Goal: Task Accomplishment & Management: Manage account settings

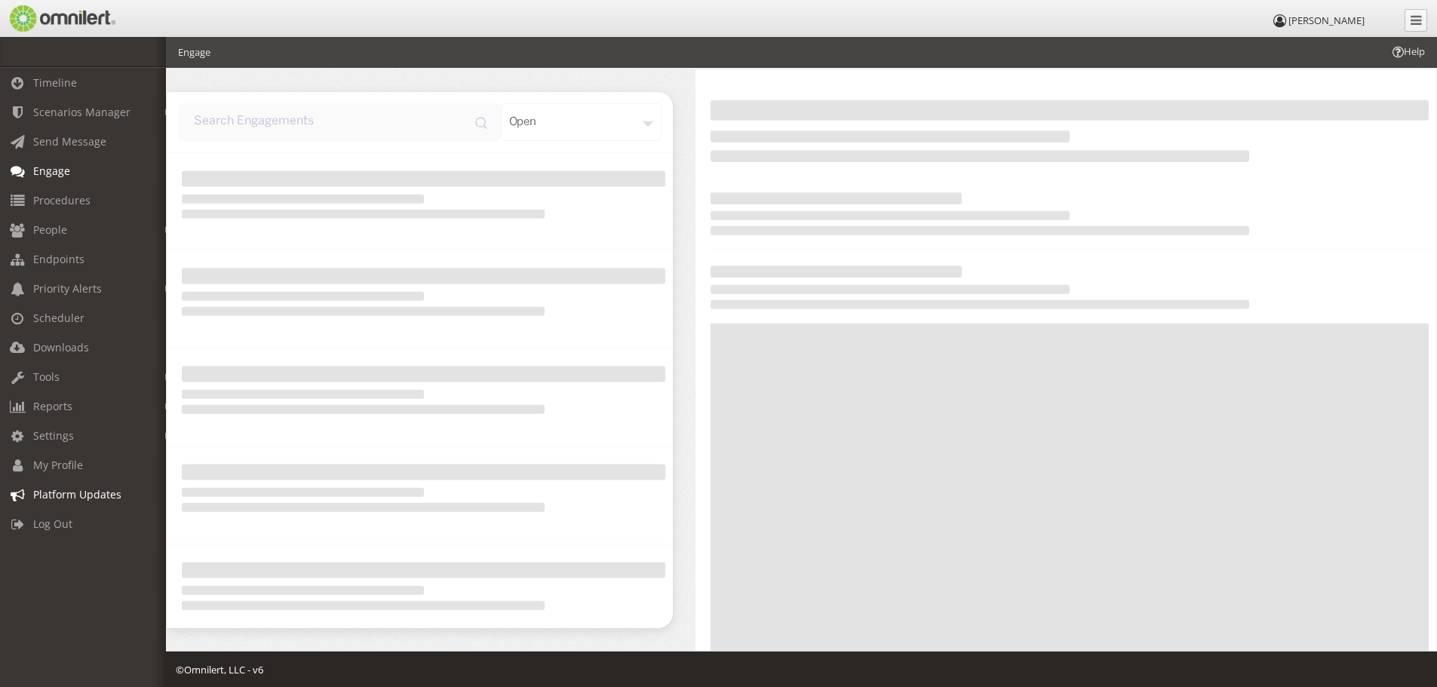
click at [34, 496] on span "Platform Updates" at bounding box center [77, 494] width 88 height 14
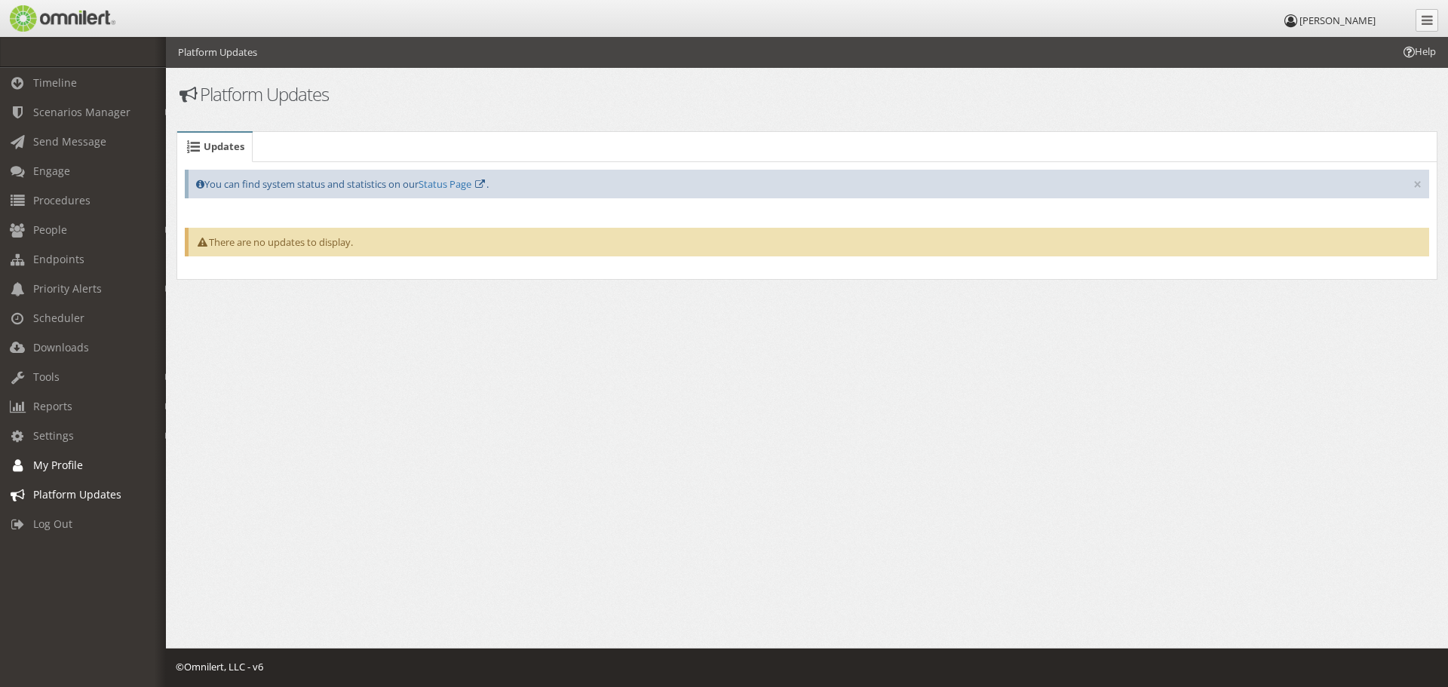
click at [57, 459] on span "My Profile" at bounding box center [58, 465] width 50 height 14
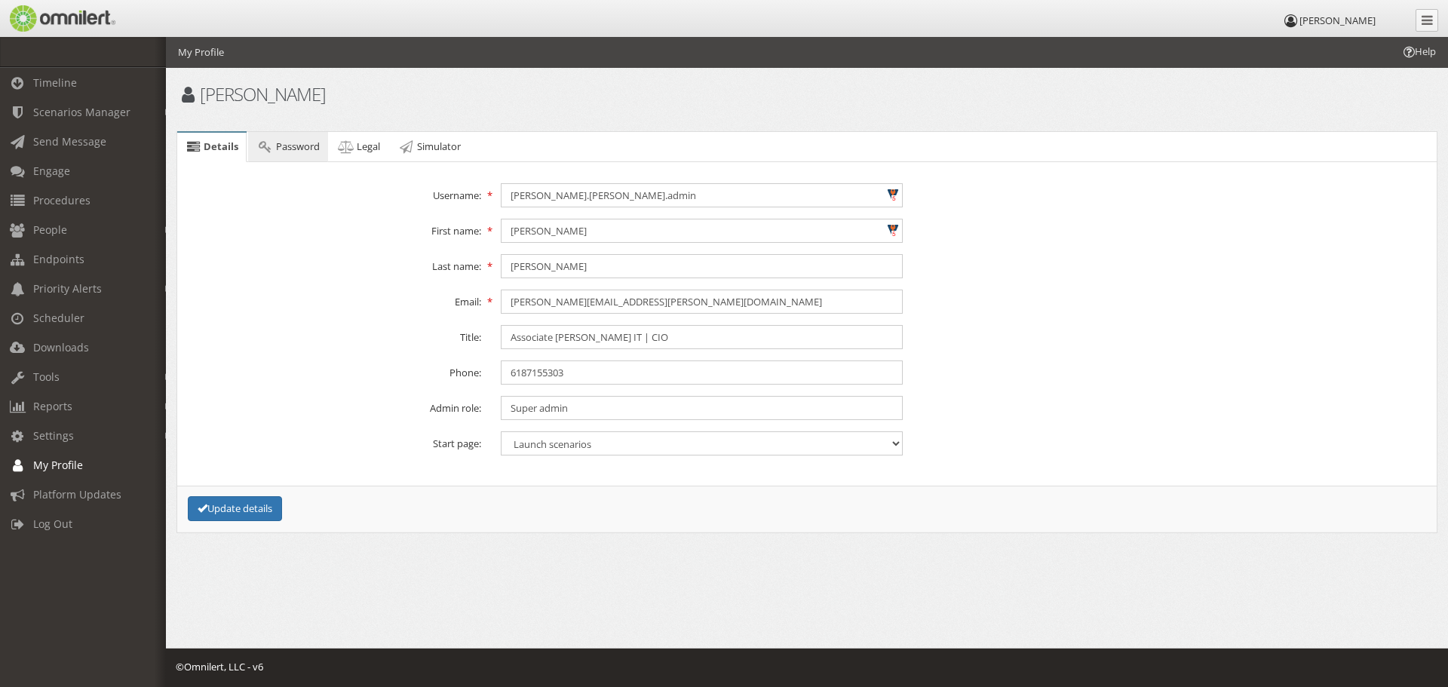
click at [302, 150] on span "Password" at bounding box center [298, 147] width 44 height 14
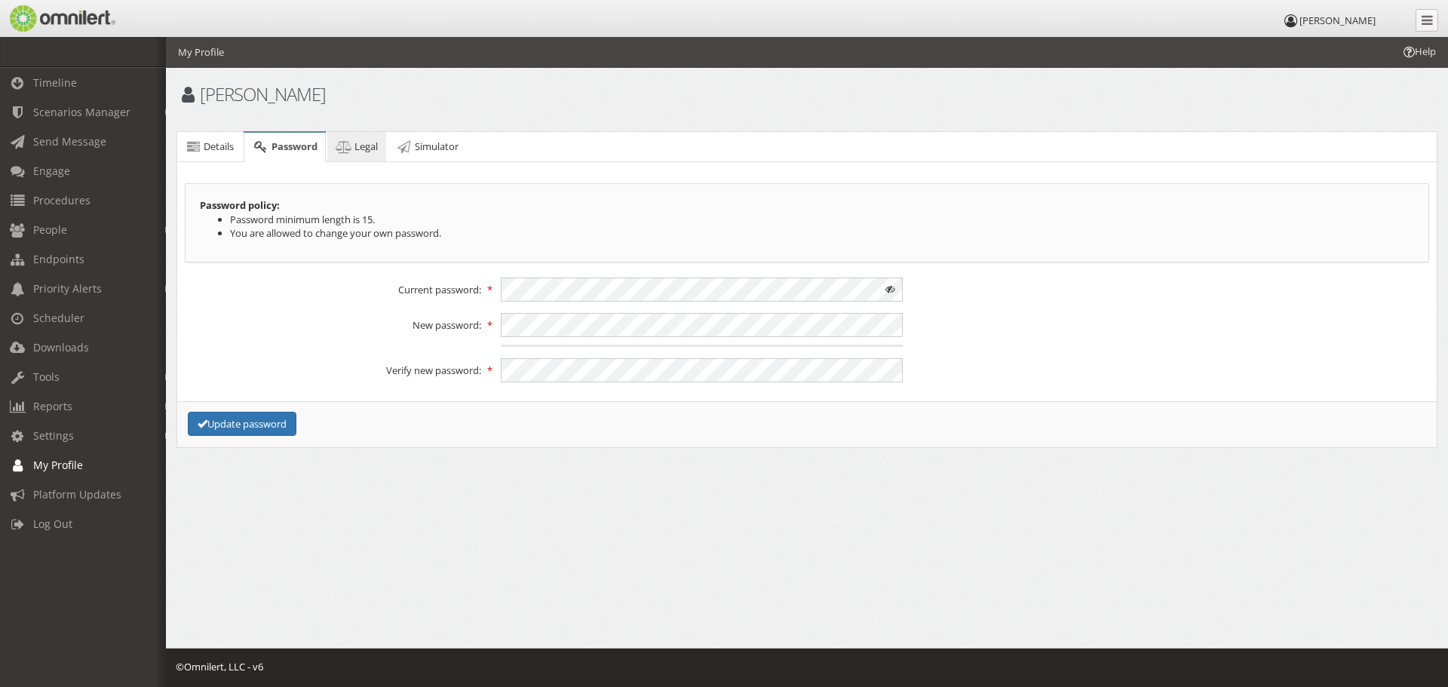
click at [339, 146] on icon at bounding box center [344, 147] width 17 height 10
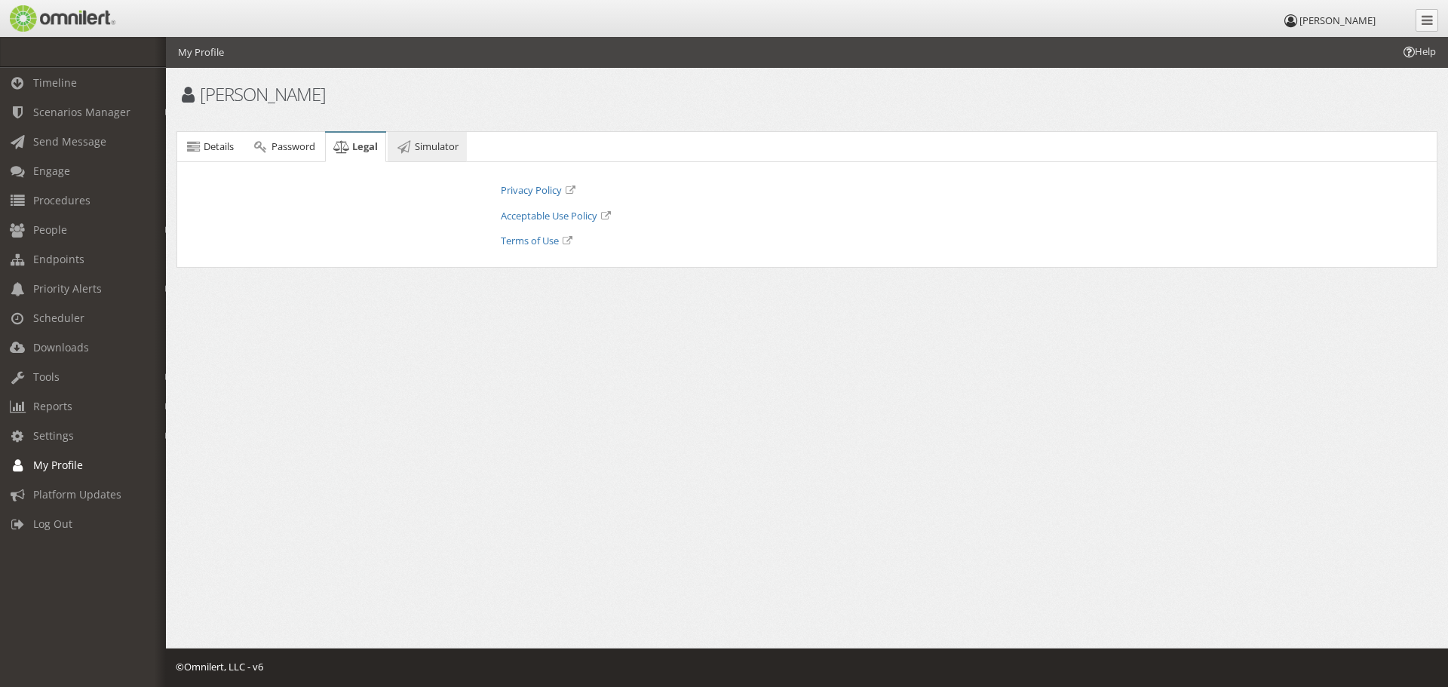
click at [413, 148] on icon at bounding box center [404, 147] width 17 height 10
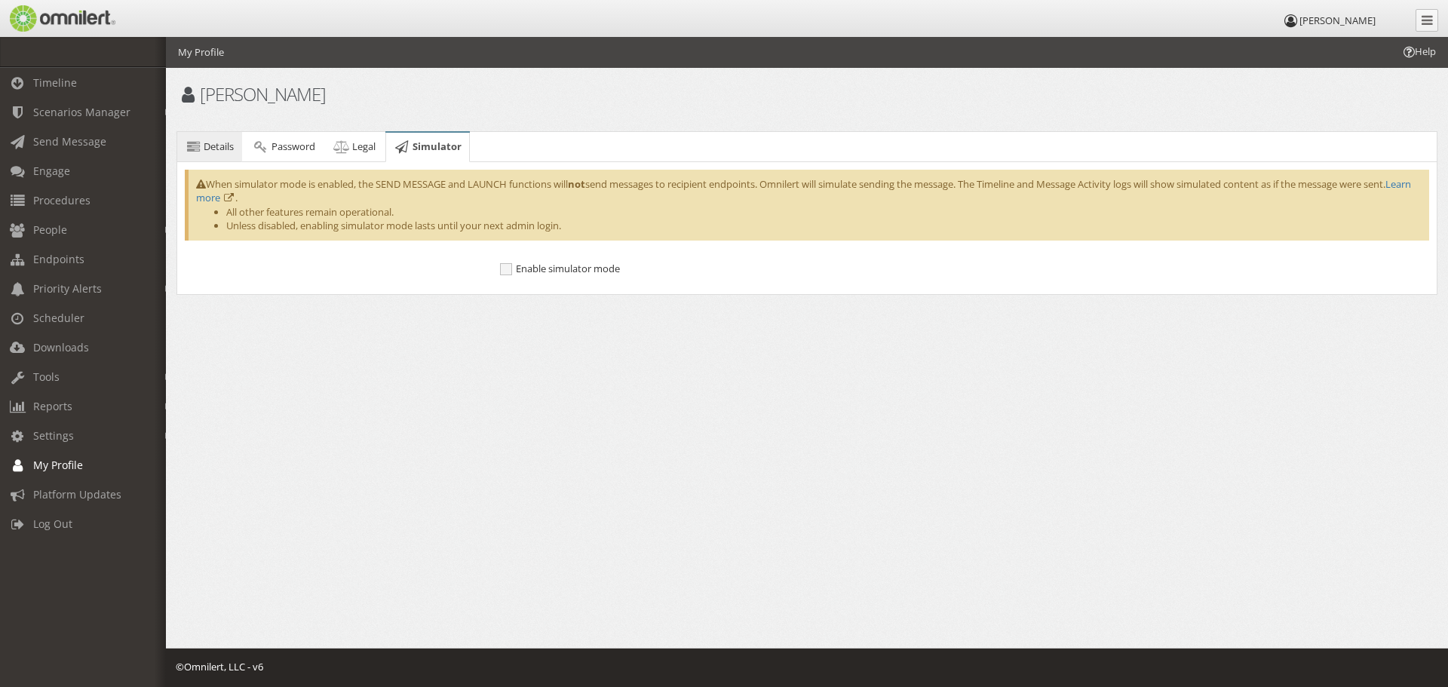
click at [213, 153] on link "Details" at bounding box center [209, 147] width 65 height 30
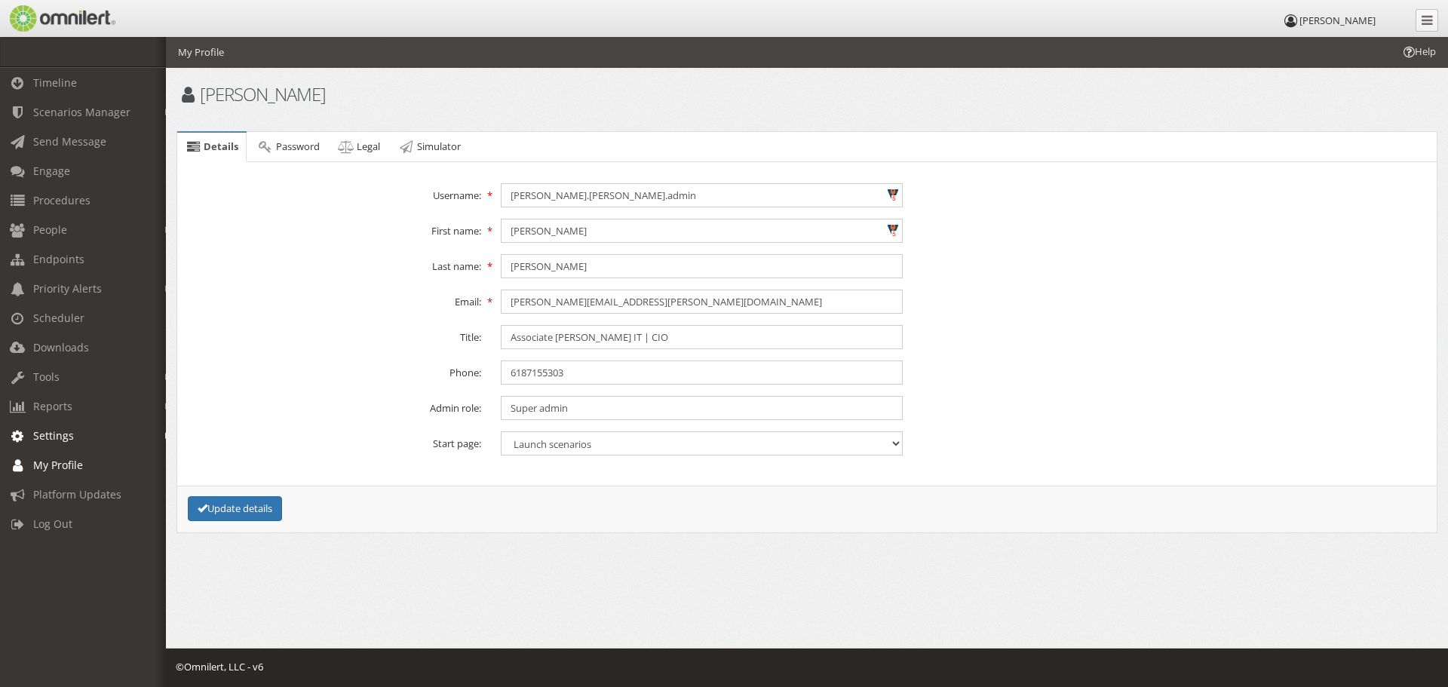
click at [55, 437] on span "Settings" at bounding box center [53, 435] width 41 height 14
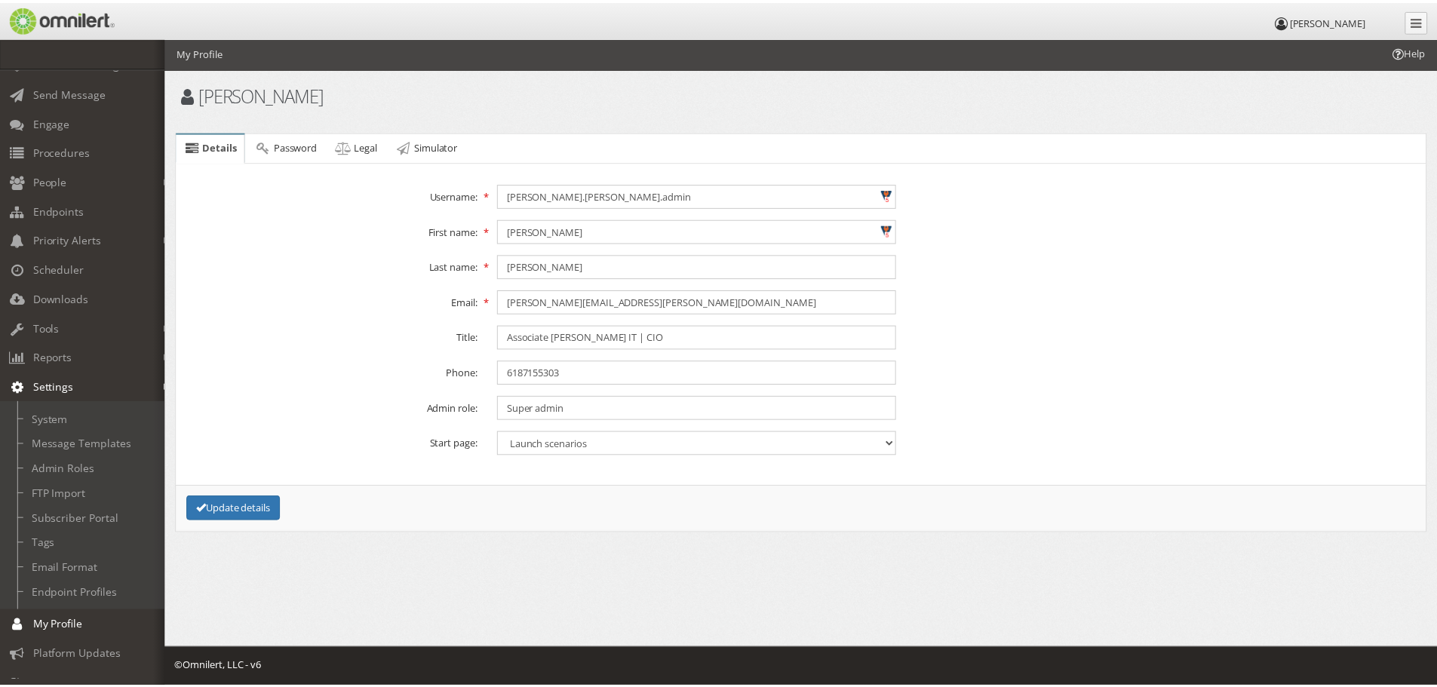
scroll to position [75, 0]
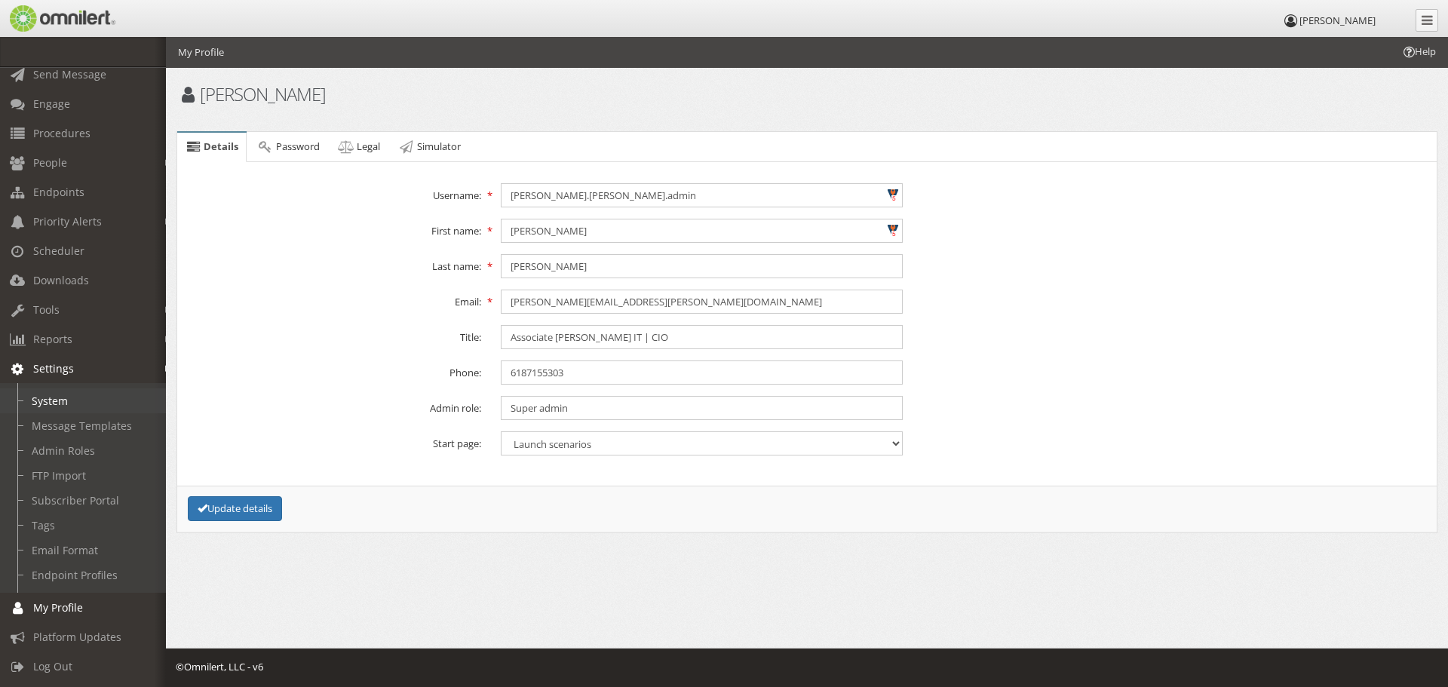
click at [56, 401] on link "System" at bounding box center [90, 400] width 180 height 25
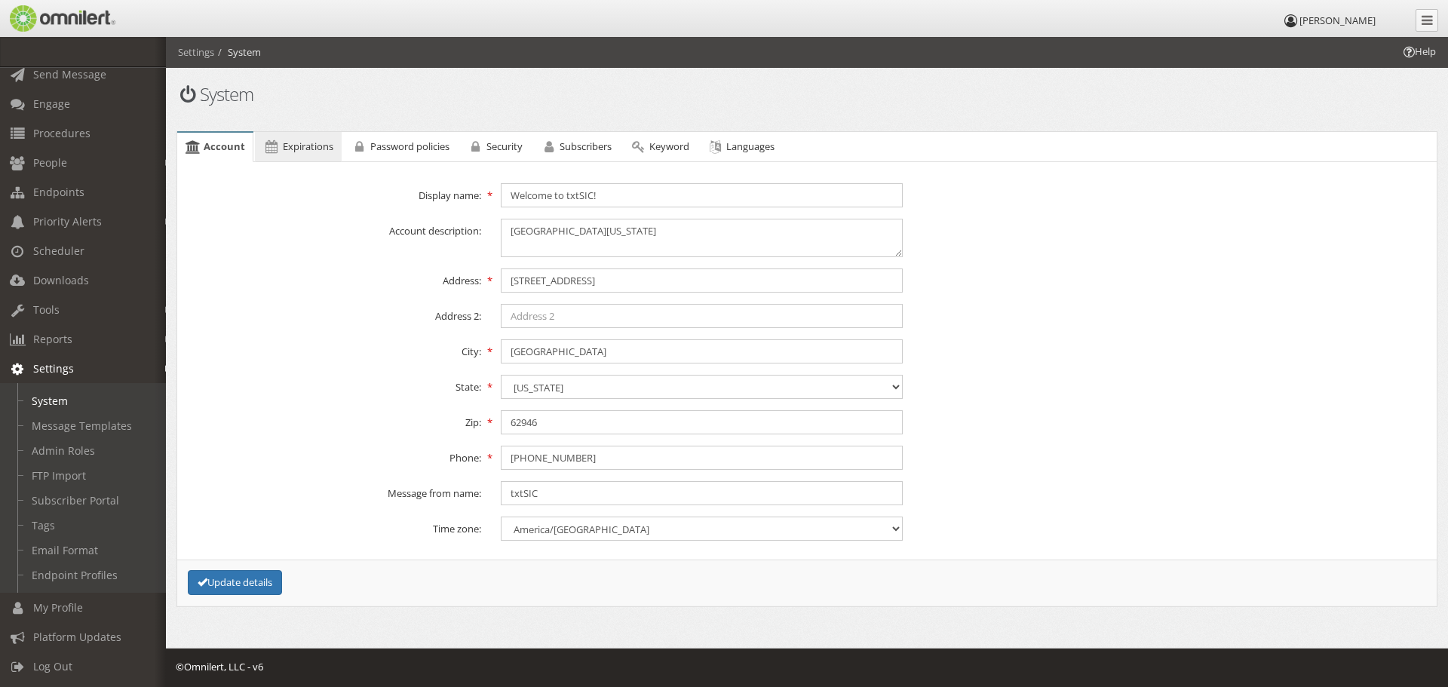
click at [306, 152] on span "Expirations" at bounding box center [308, 147] width 51 height 14
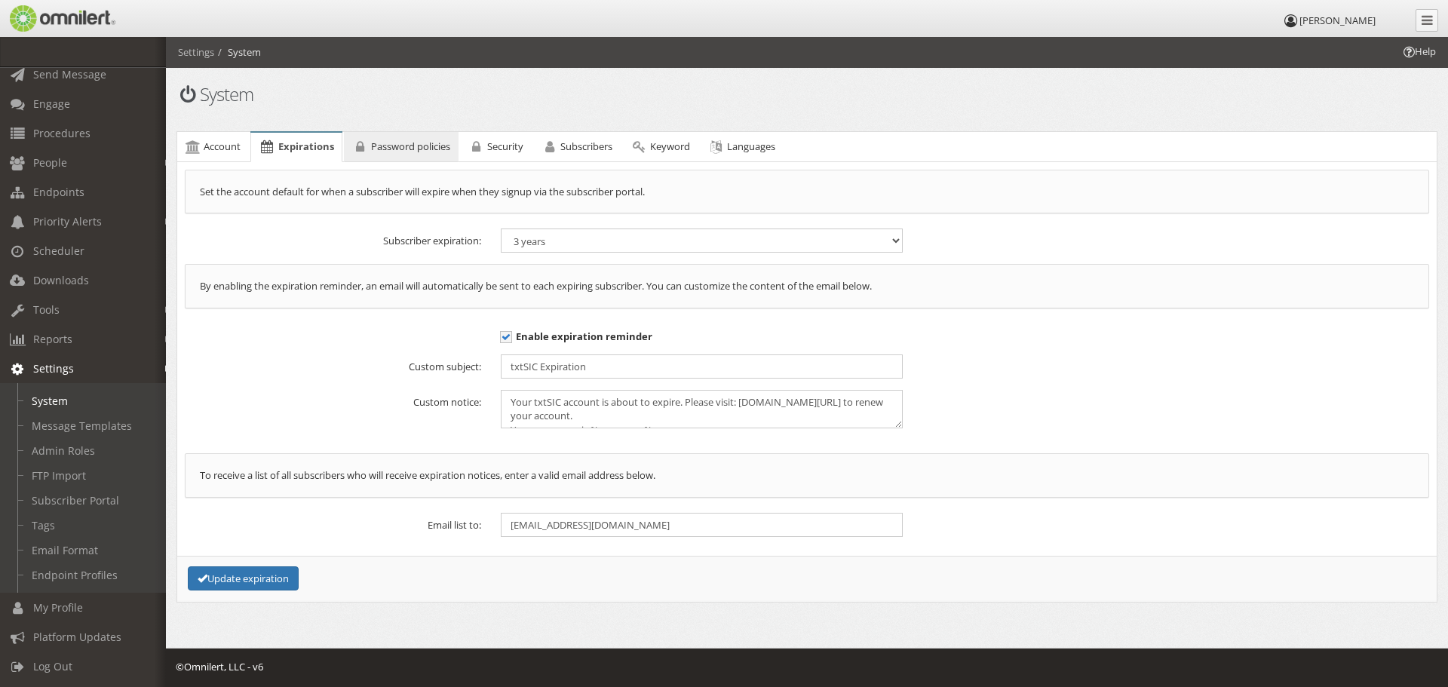
click at [367, 157] on link "Password policies" at bounding box center [401, 147] width 115 height 30
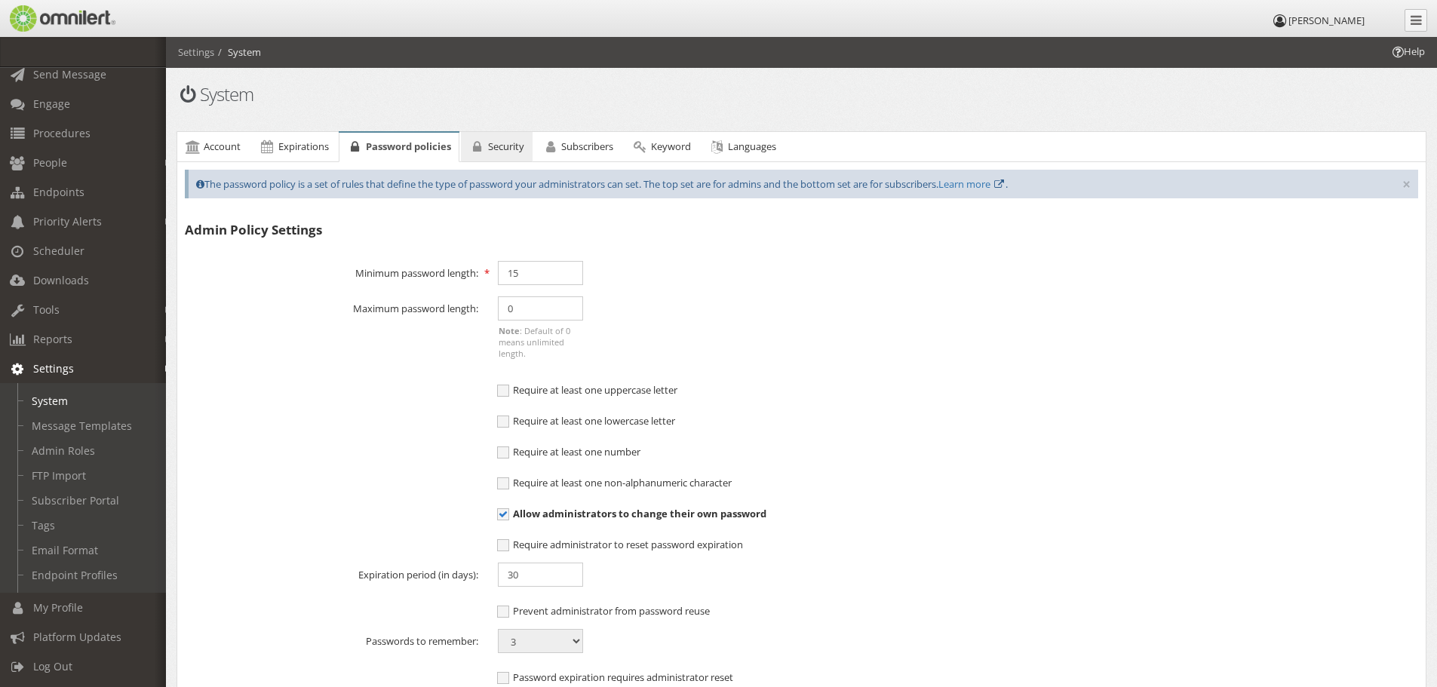
click at [490, 151] on link "Security" at bounding box center [497, 147] width 72 height 30
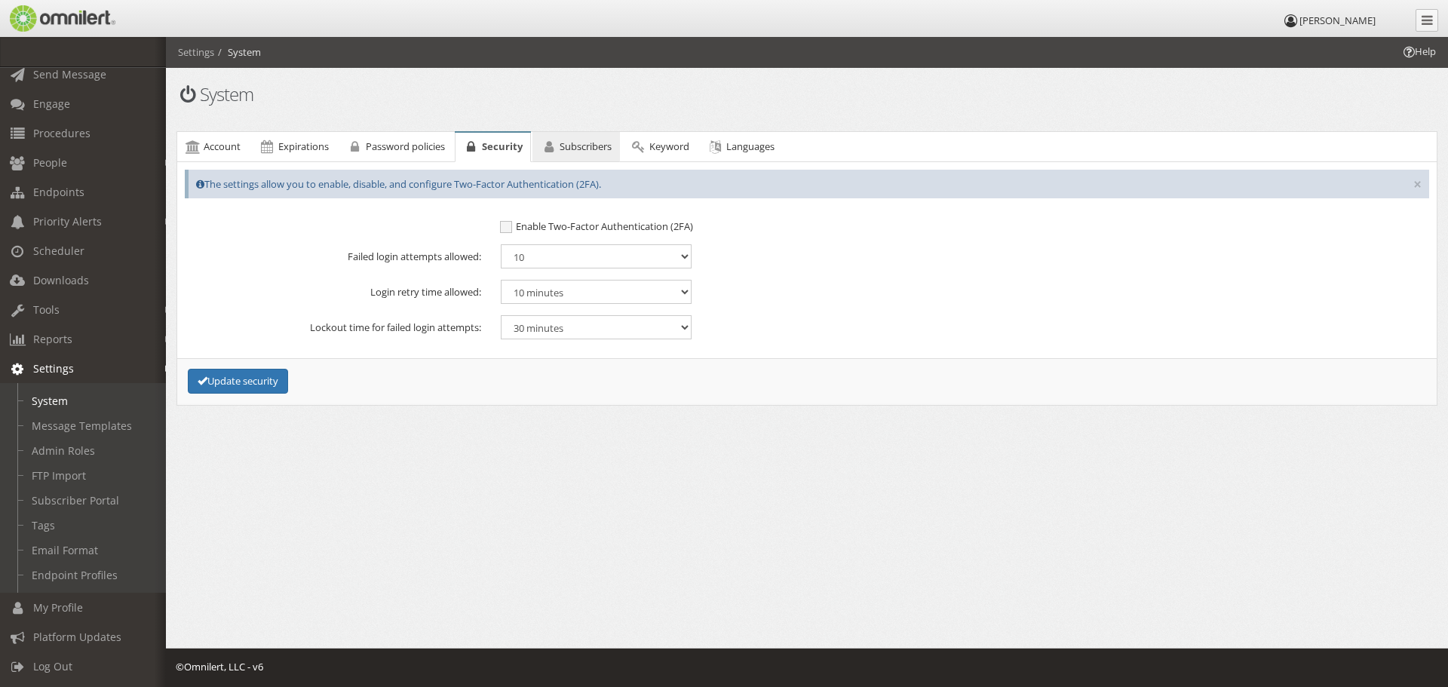
click at [553, 152] on icon at bounding box center [549, 147] width 17 height 10
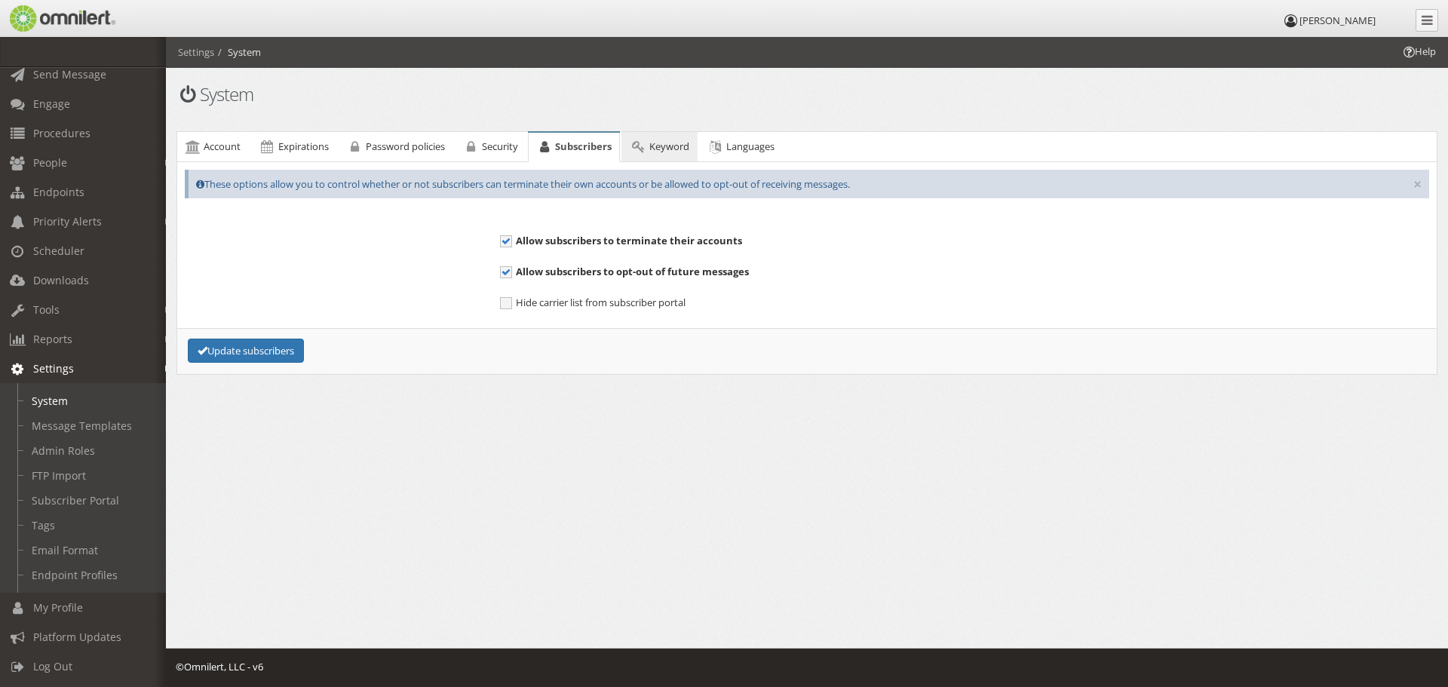
click at [643, 158] on link "Keyword" at bounding box center [659, 147] width 75 height 30
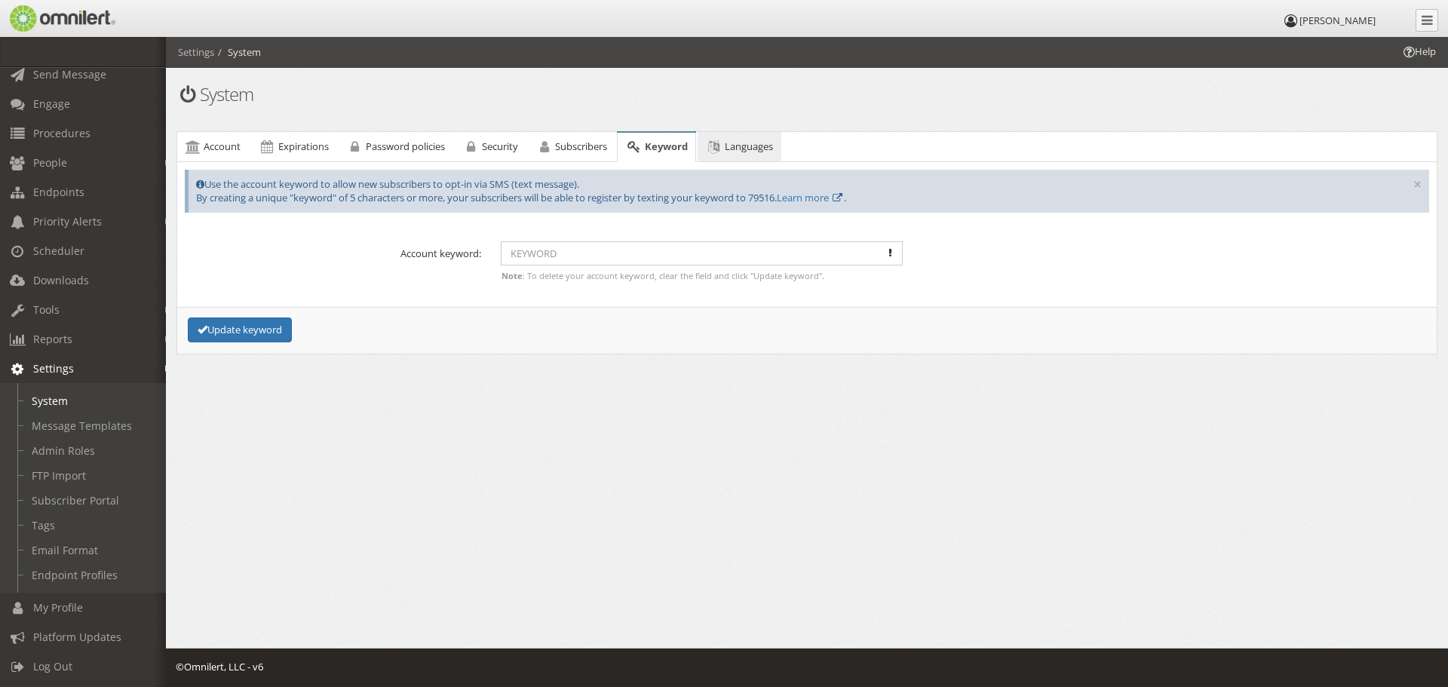
click at [733, 160] on link "Languages" at bounding box center [740, 147] width 84 height 30
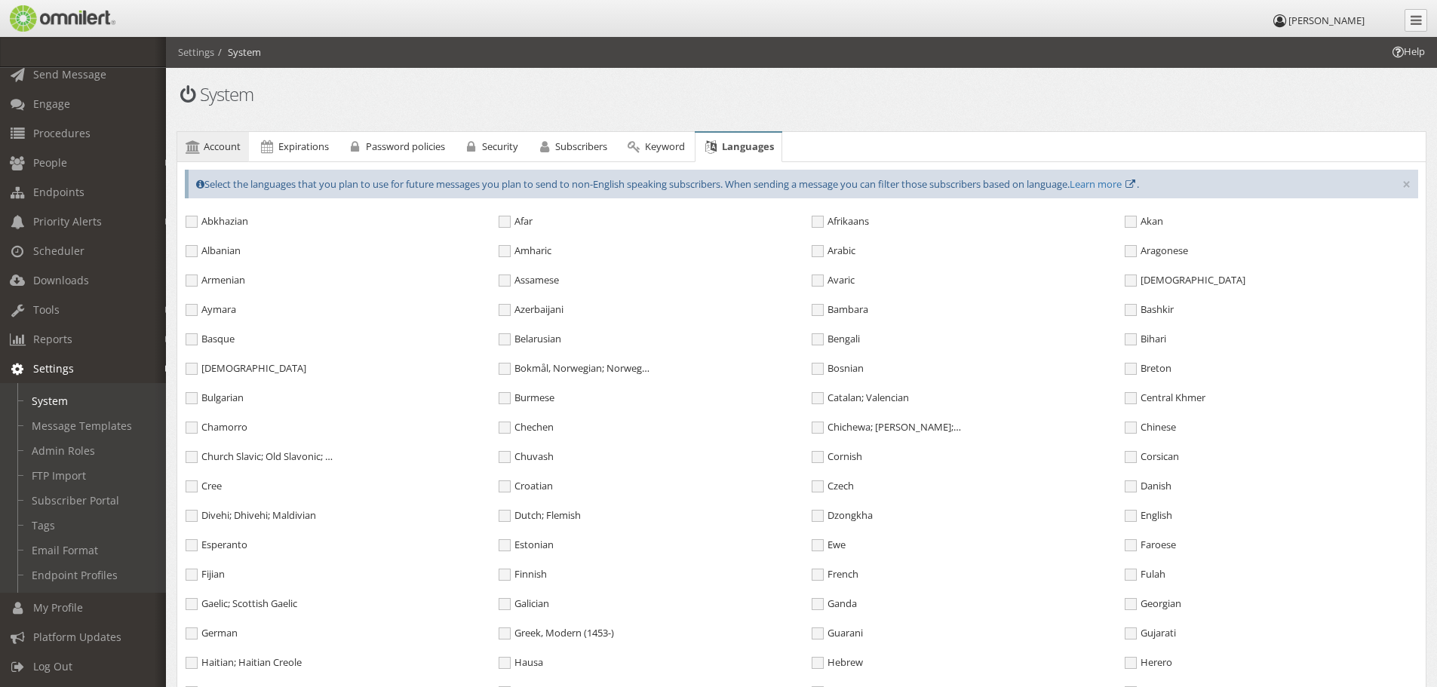
click at [220, 155] on link "Account" at bounding box center [213, 147] width 72 height 30
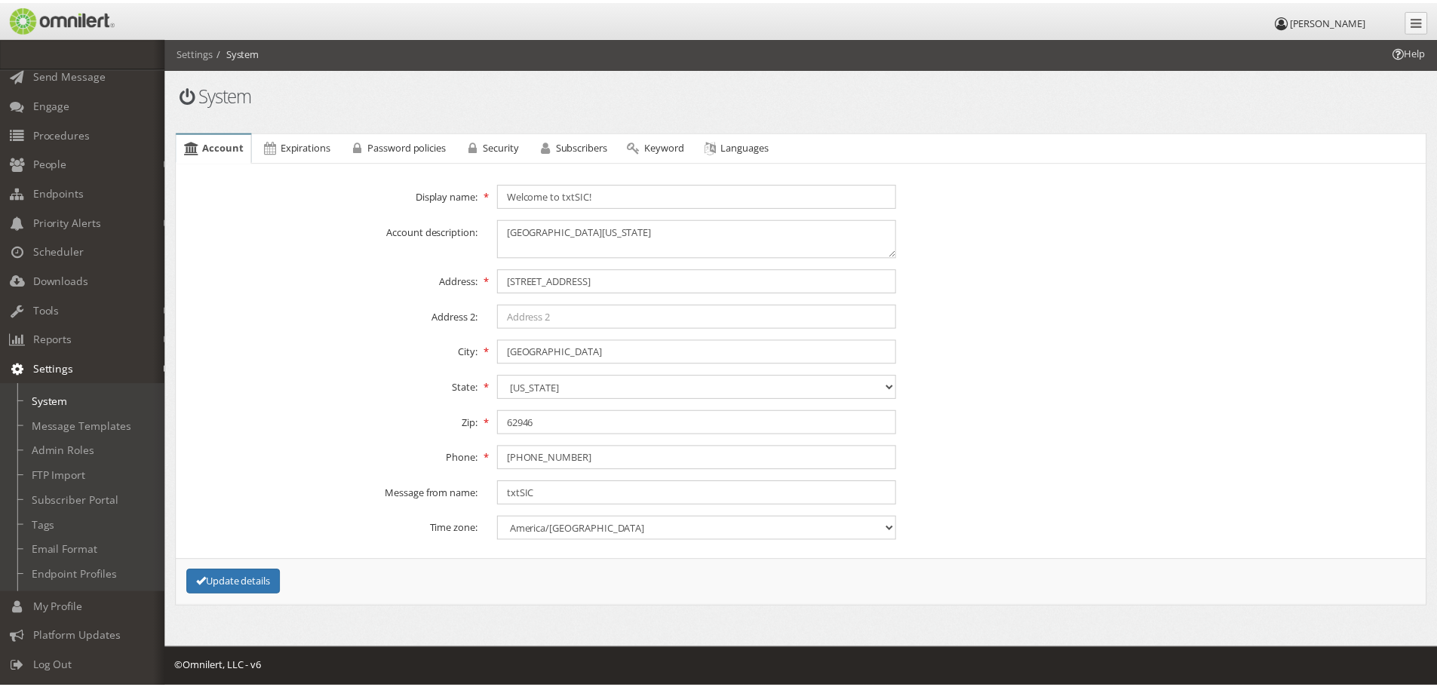
scroll to position [78, 0]
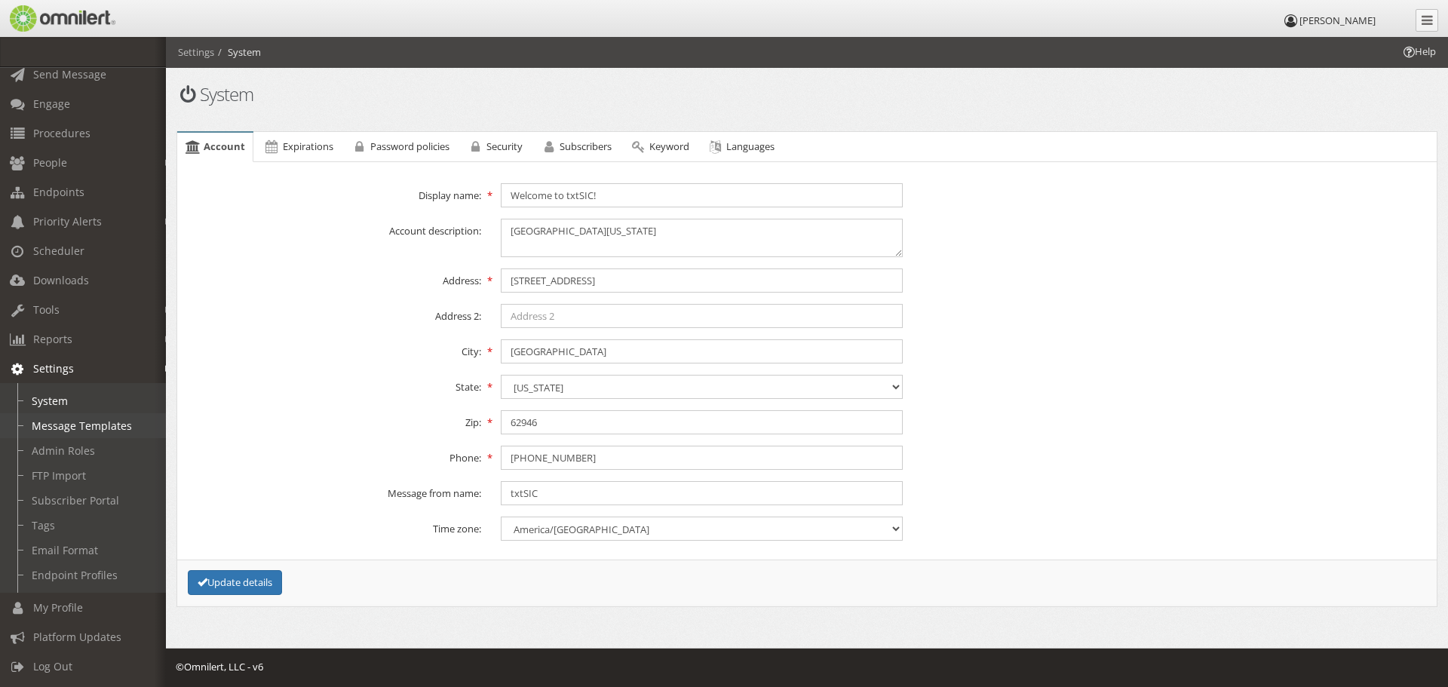
click at [94, 421] on link "Message Templates" at bounding box center [90, 425] width 180 height 25
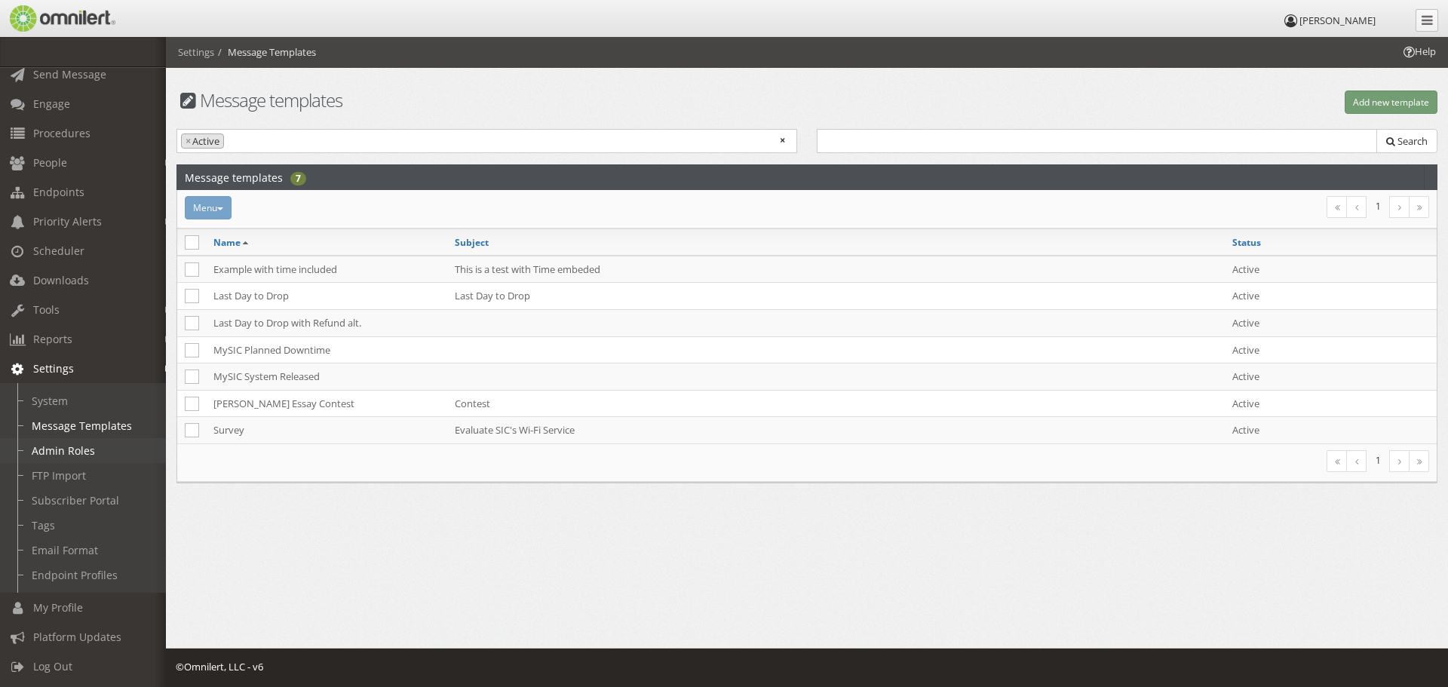
click at [88, 446] on link "Admin Roles" at bounding box center [90, 450] width 180 height 25
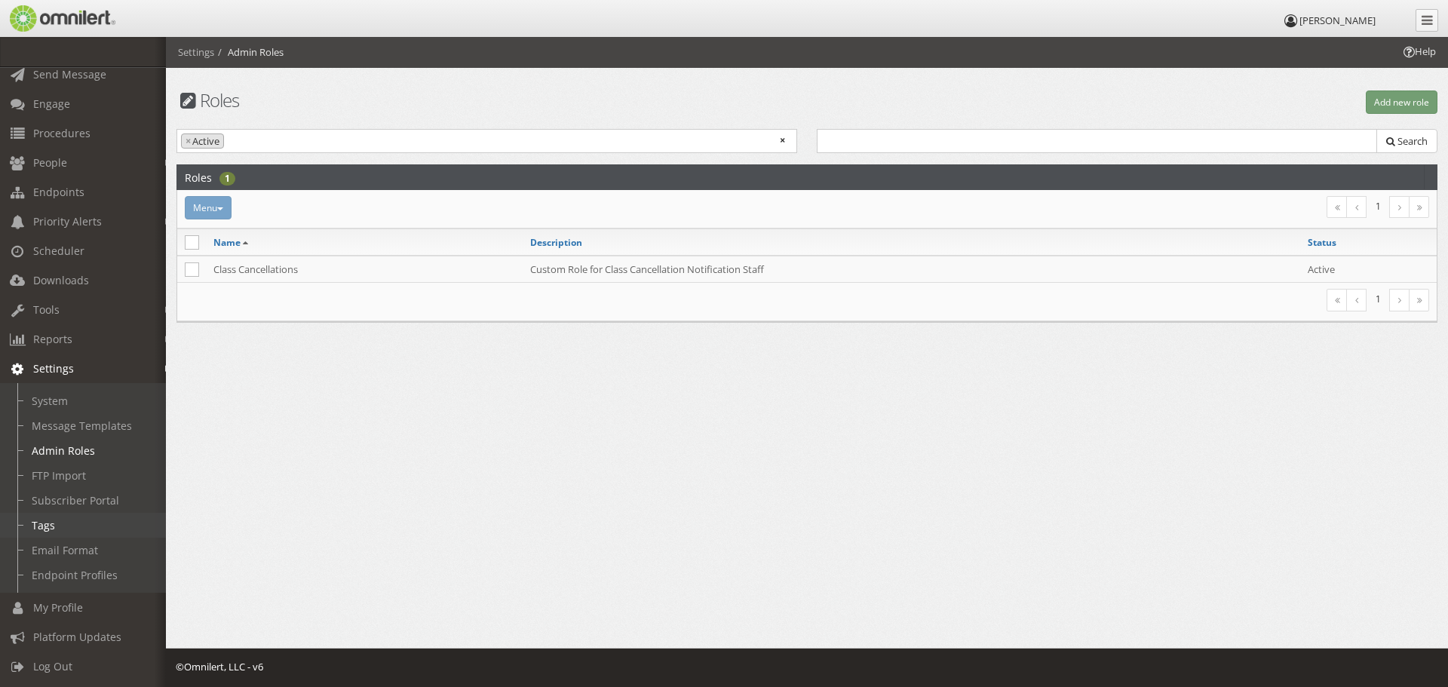
click at [57, 513] on link "Tags" at bounding box center [90, 525] width 180 height 25
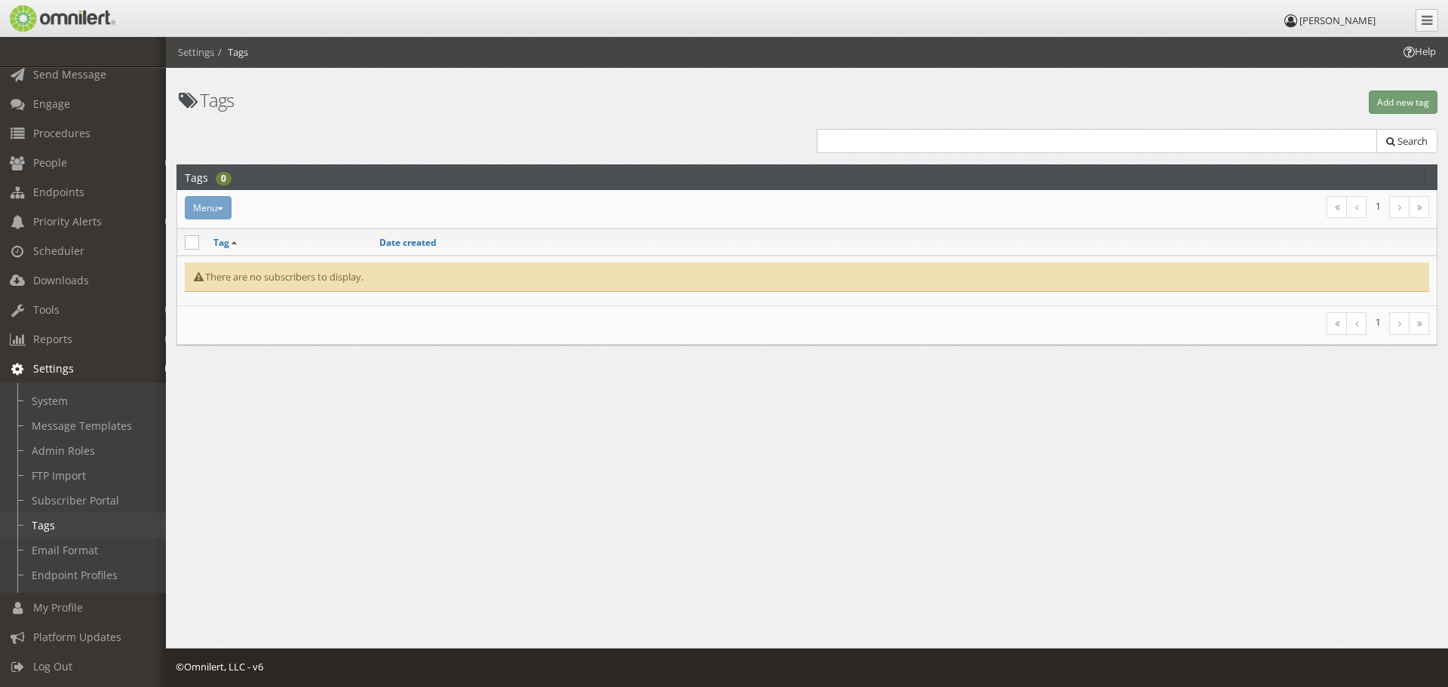
click at [63, 525] on link "Tags" at bounding box center [90, 525] width 180 height 25
click at [66, 538] on link "Email Format" at bounding box center [90, 550] width 180 height 25
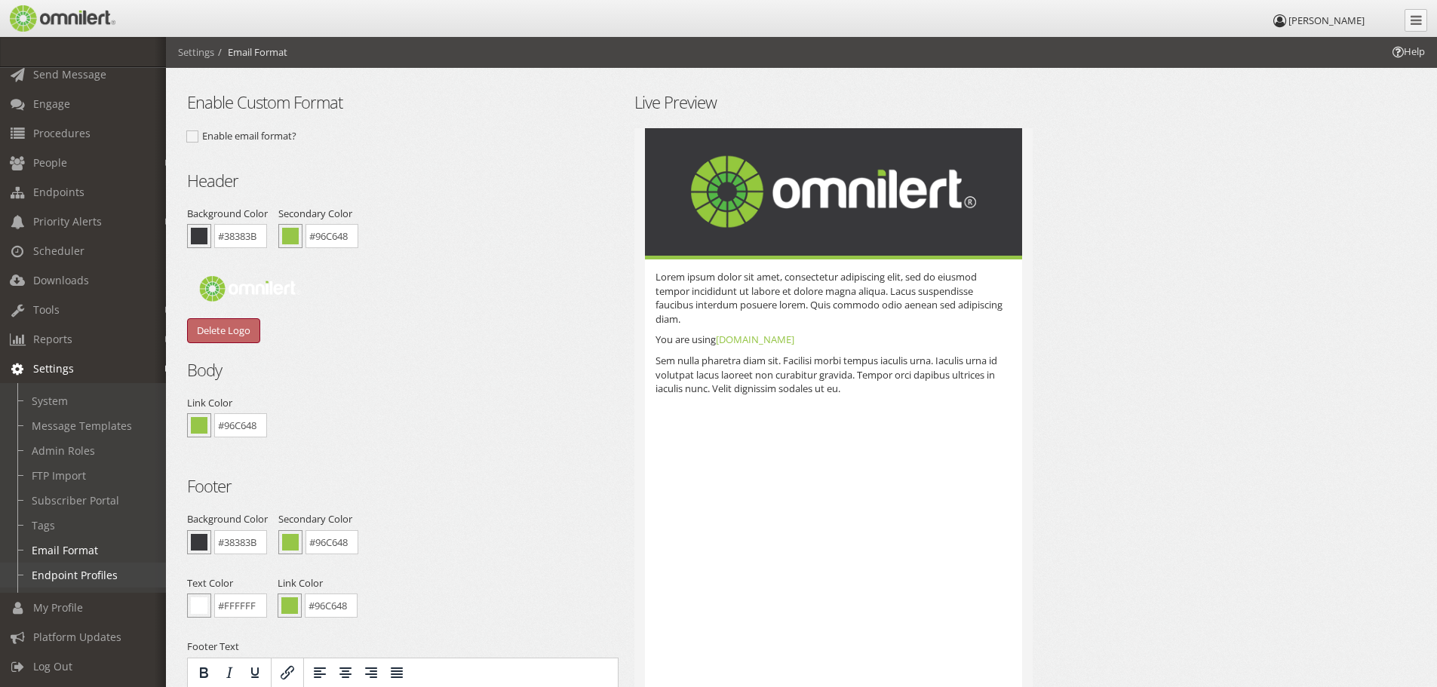
click at [81, 571] on link "Endpoint Profiles" at bounding box center [90, 575] width 180 height 25
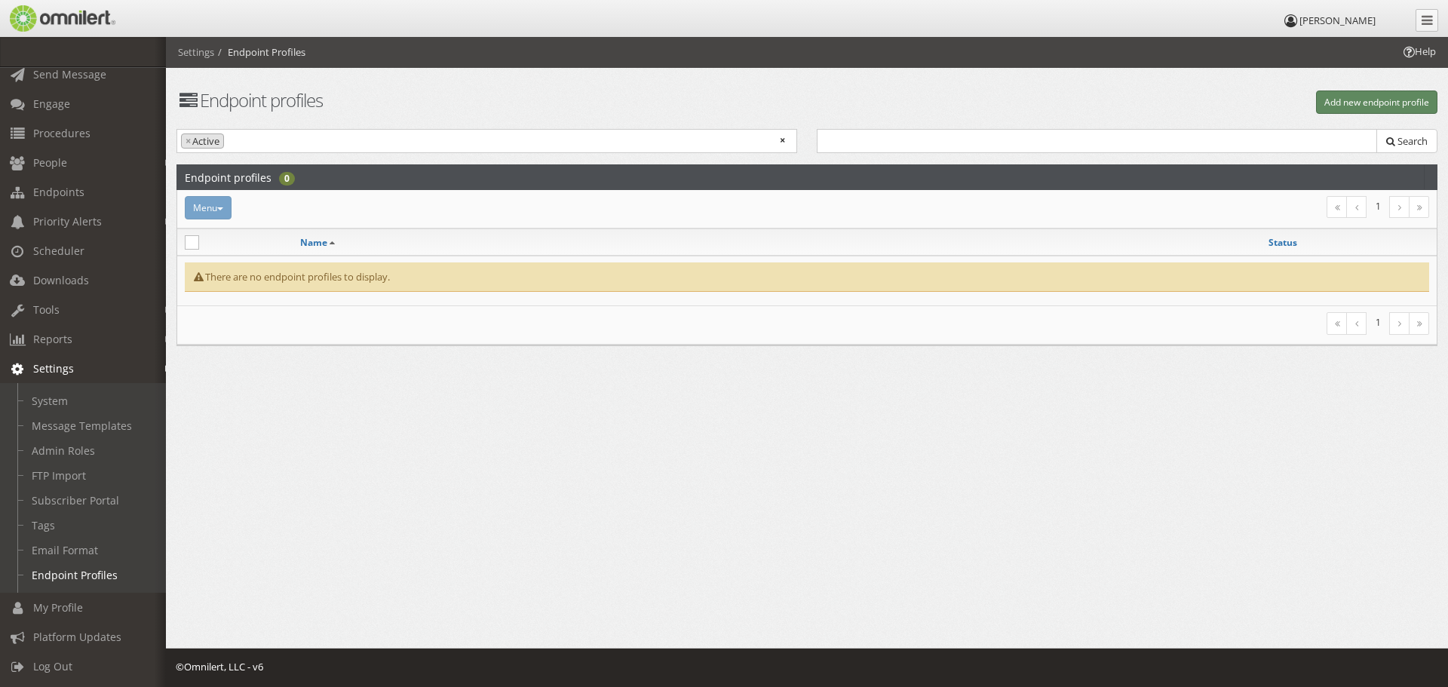
click at [1346, 109] on button "Add new endpoint profile" at bounding box center [1376, 102] width 121 height 23
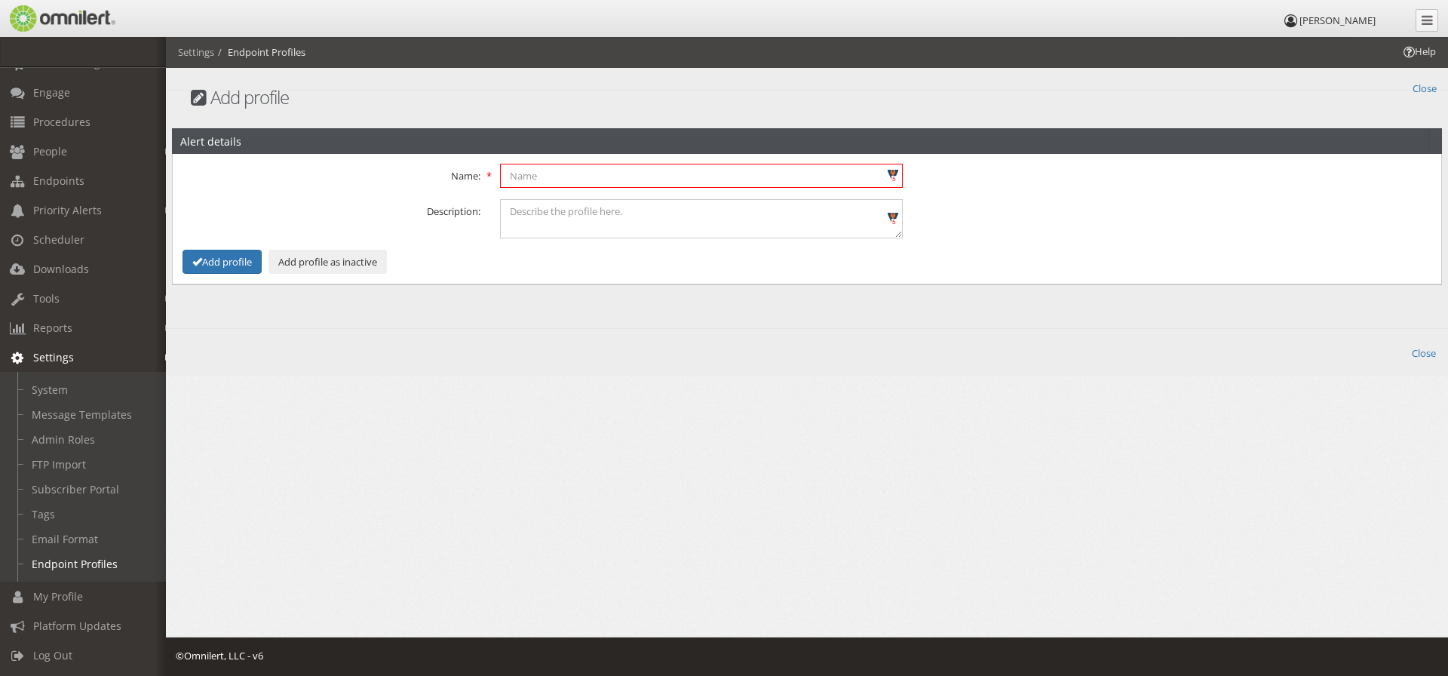
click at [556, 175] on input "text" at bounding box center [702, 176] width 404 height 24
type input "test delete"
click at [201, 263] on icon "button" at bounding box center [197, 261] width 10 height 10
click at [220, 262] on button "Add profile" at bounding box center [222, 262] width 79 height 25
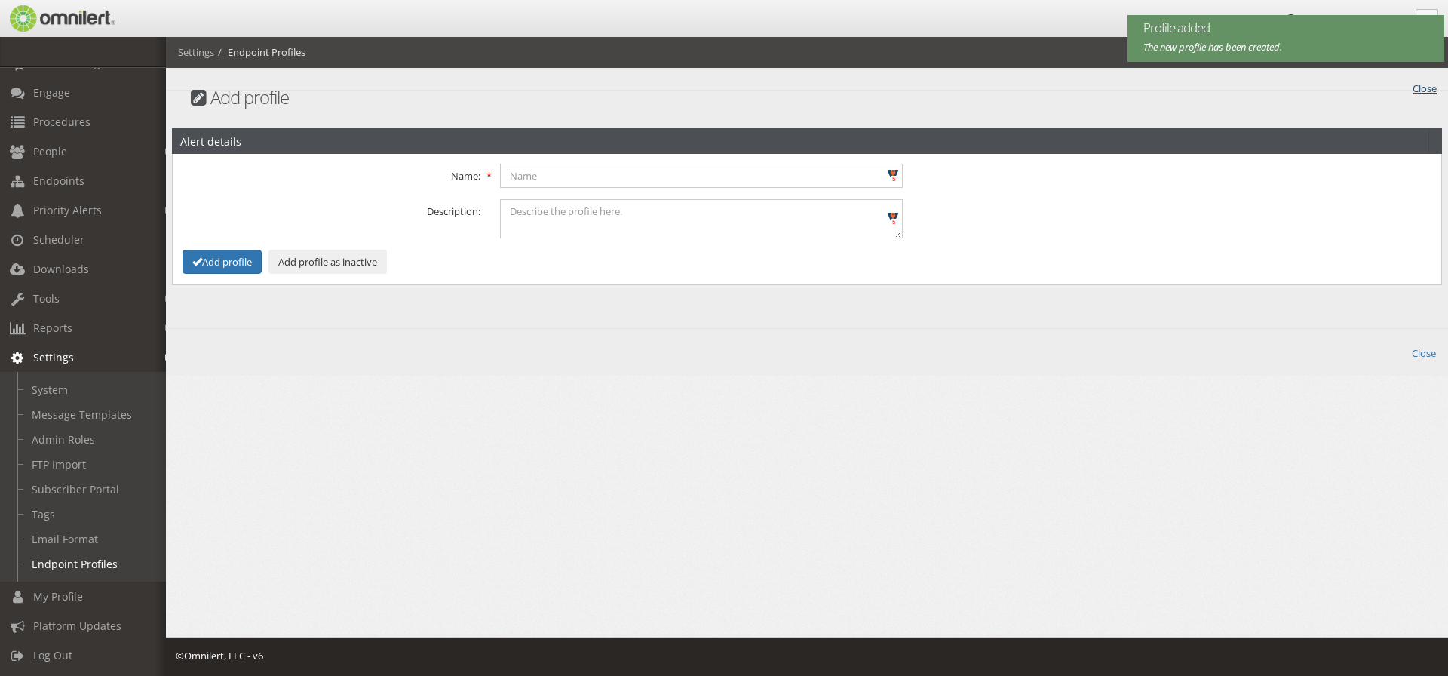
click at [1426, 90] on link "Close" at bounding box center [1425, 86] width 24 height 17
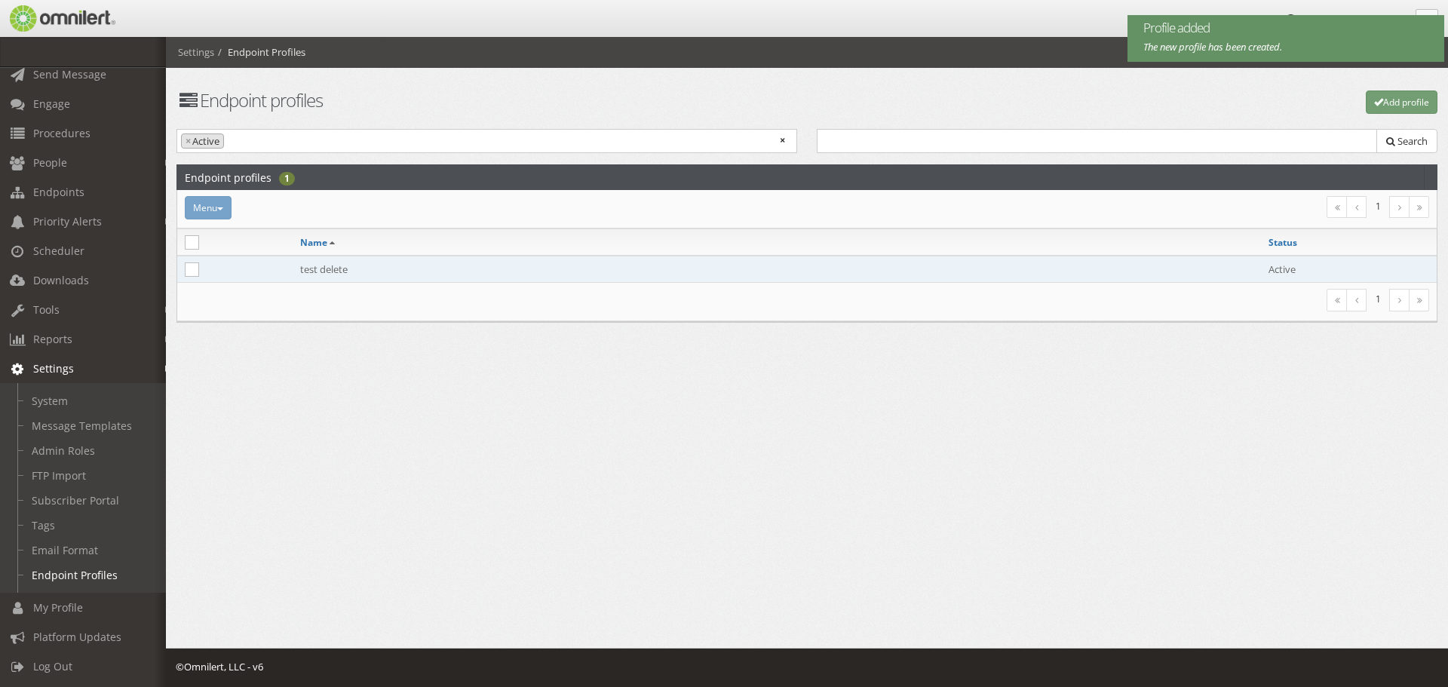
click at [319, 266] on td "test delete" at bounding box center [777, 269] width 969 height 27
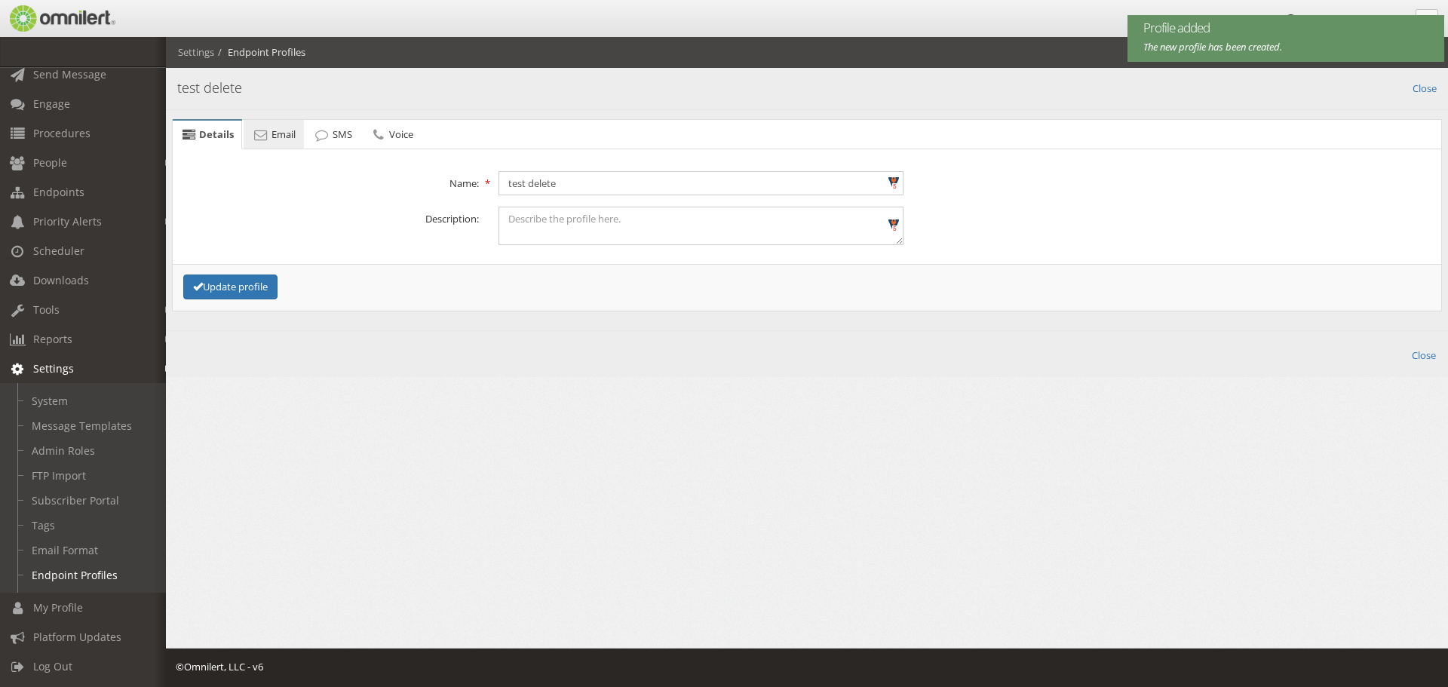
click at [272, 133] on span "Email" at bounding box center [284, 134] width 24 height 14
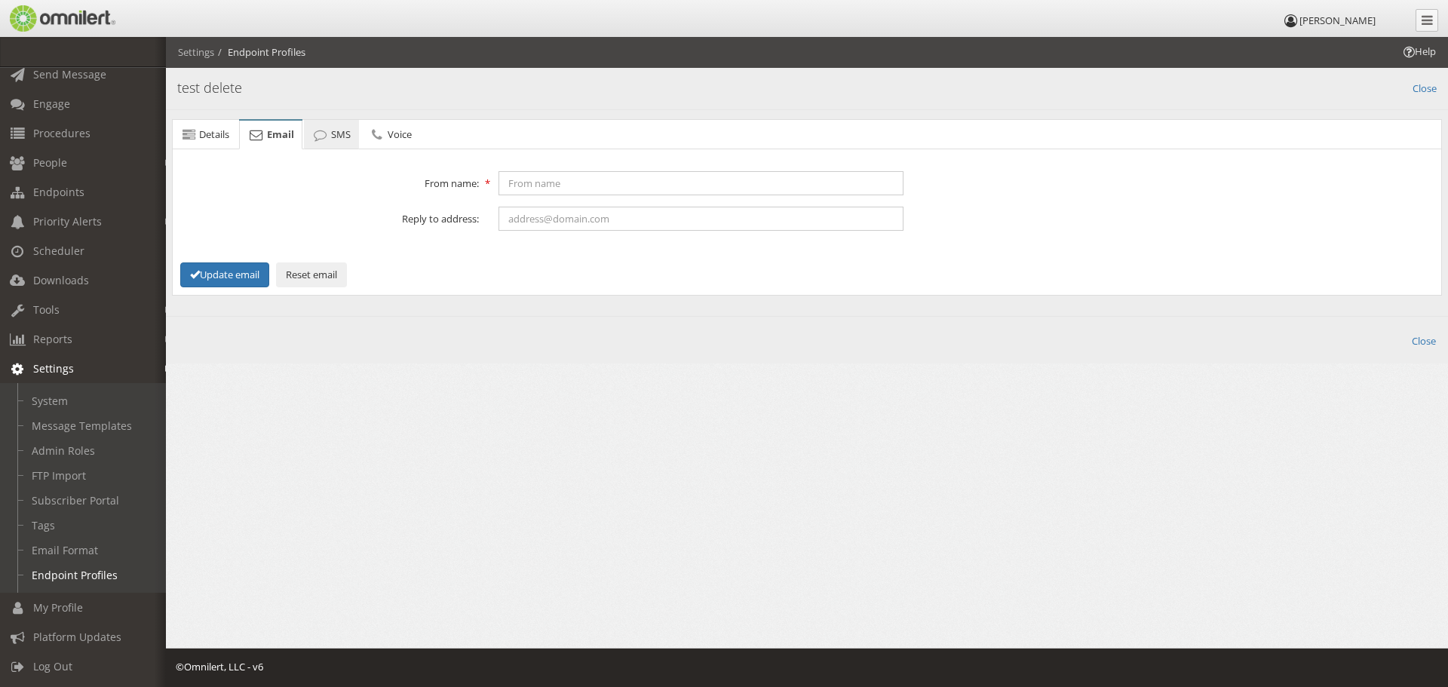
click at [336, 134] on span "SMS" at bounding box center [341, 134] width 20 height 14
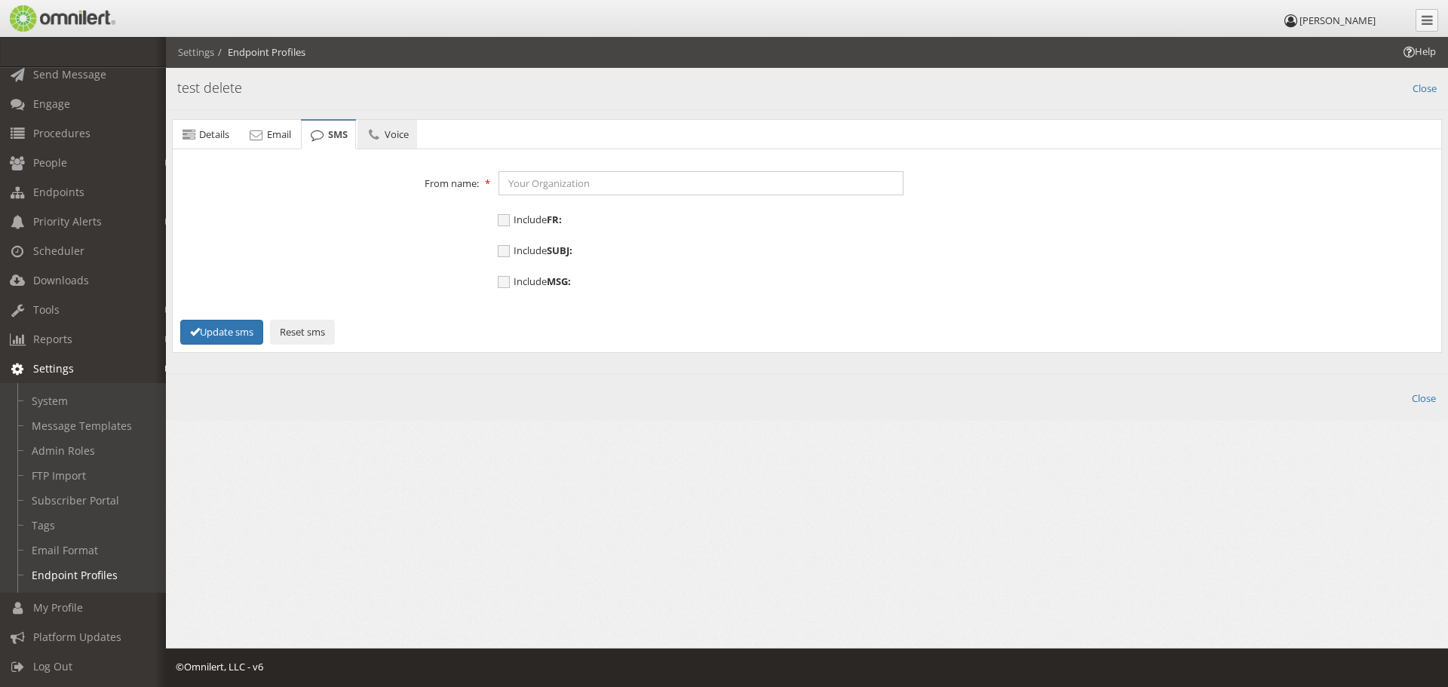
click at [366, 132] on link "Voice" at bounding box center [388, 135] width 60 height 30
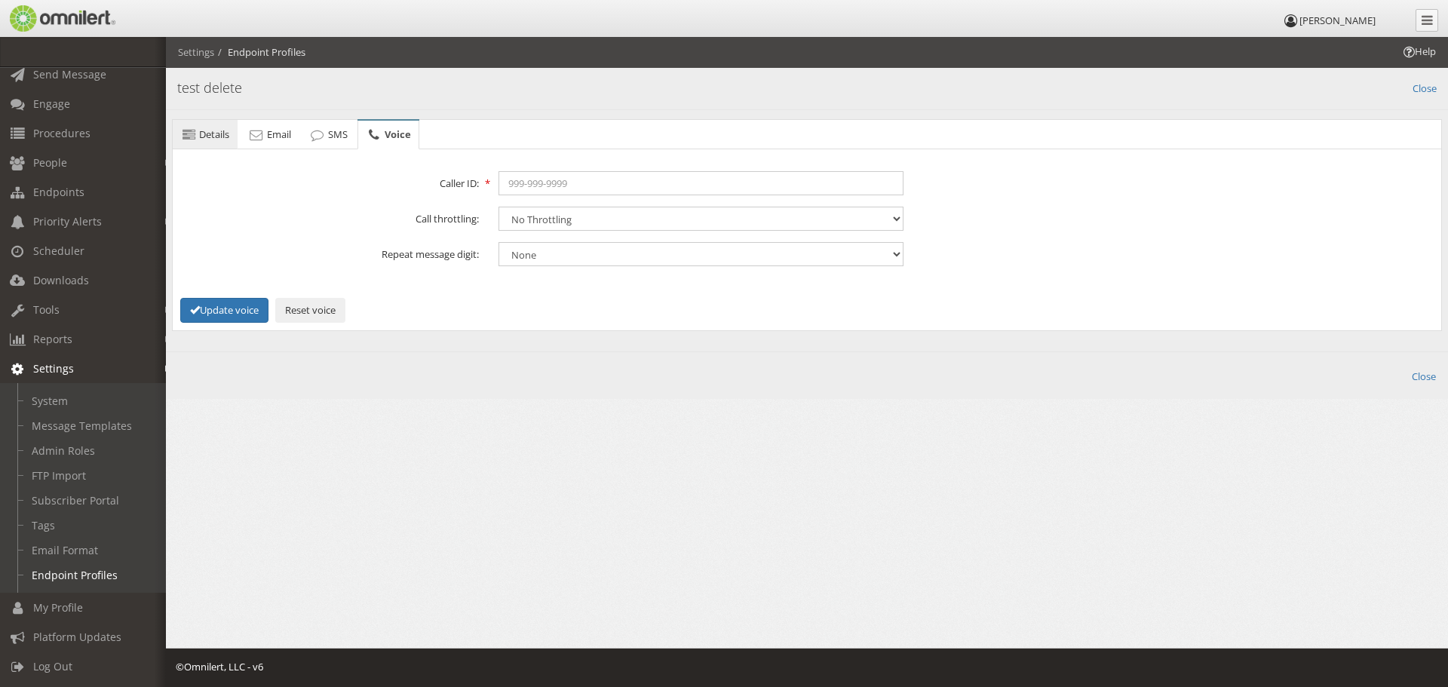
click at [206, 136] on span "Details" at bounding box center [214, 134] width 30 height 14
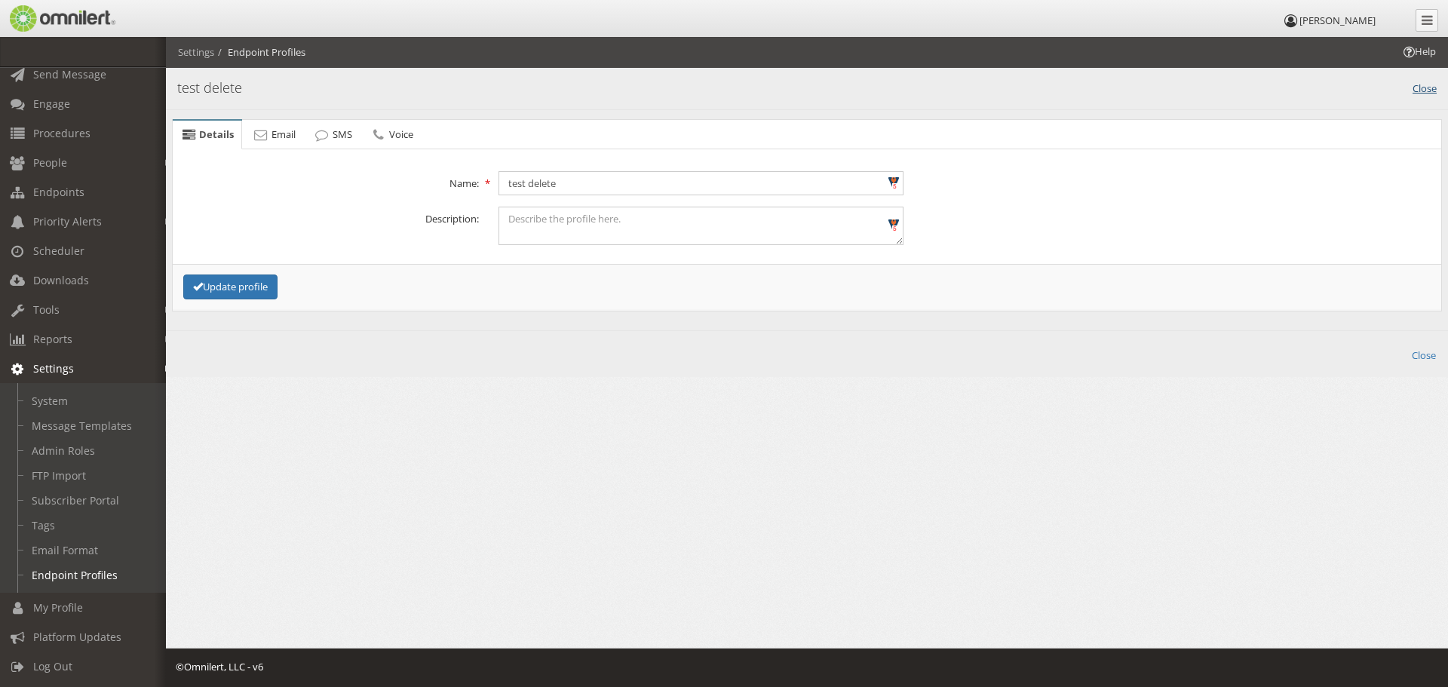
click at [1426, 91] on link "Close" at bounding box center [1425, 86] width 24 height 17
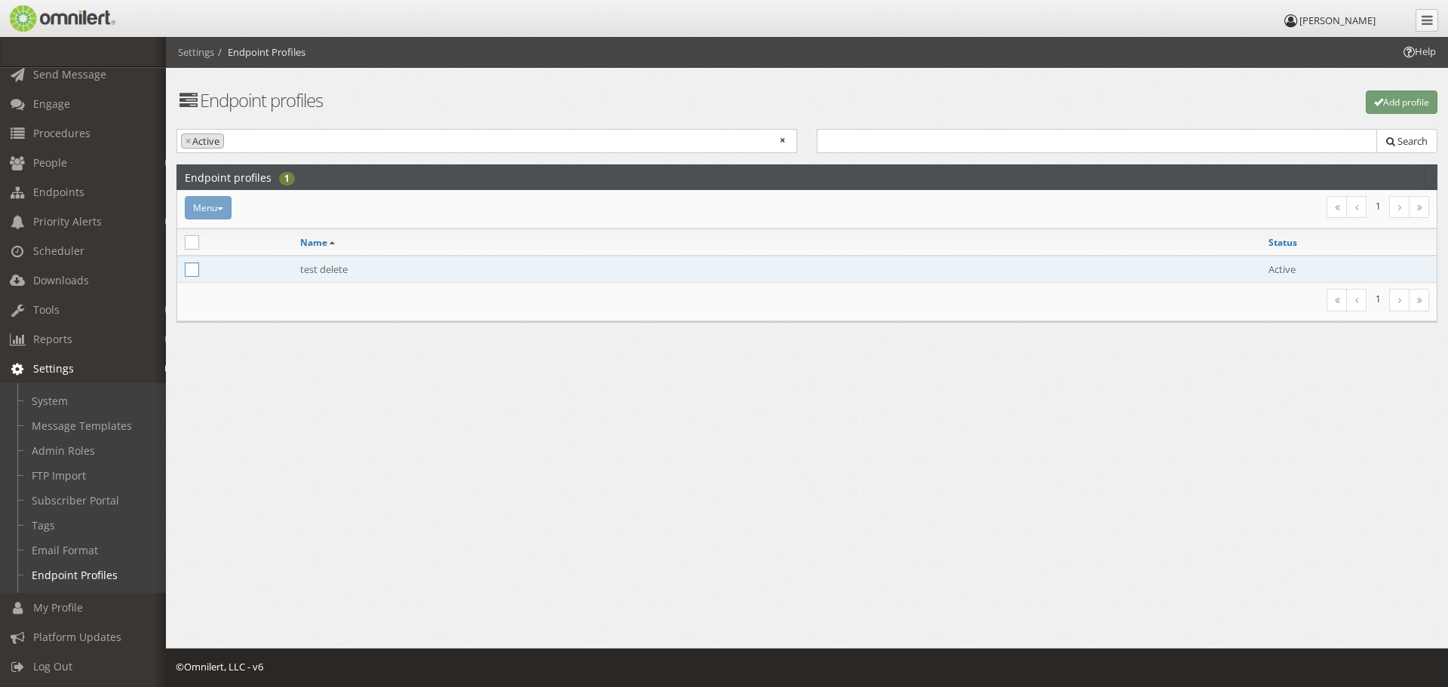
click at [191, 266] on icon at bounding box center [192, 269] width 14 height 14
checkbox input "true"
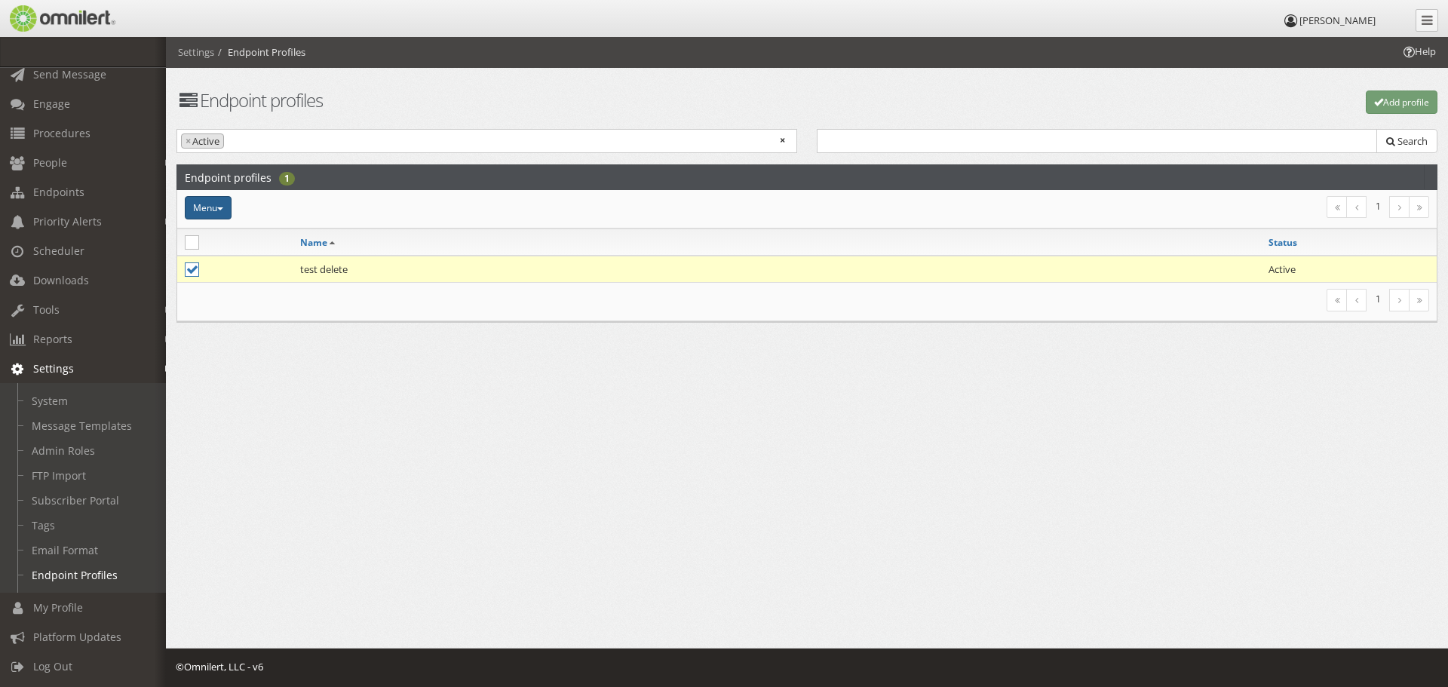
click at [207, 213] on button "Menu" at bounding box center [208, 207] width 47 height 23
click at [208, 281] on link "Delete" at bounding box center [244, 284] width 119 height 19
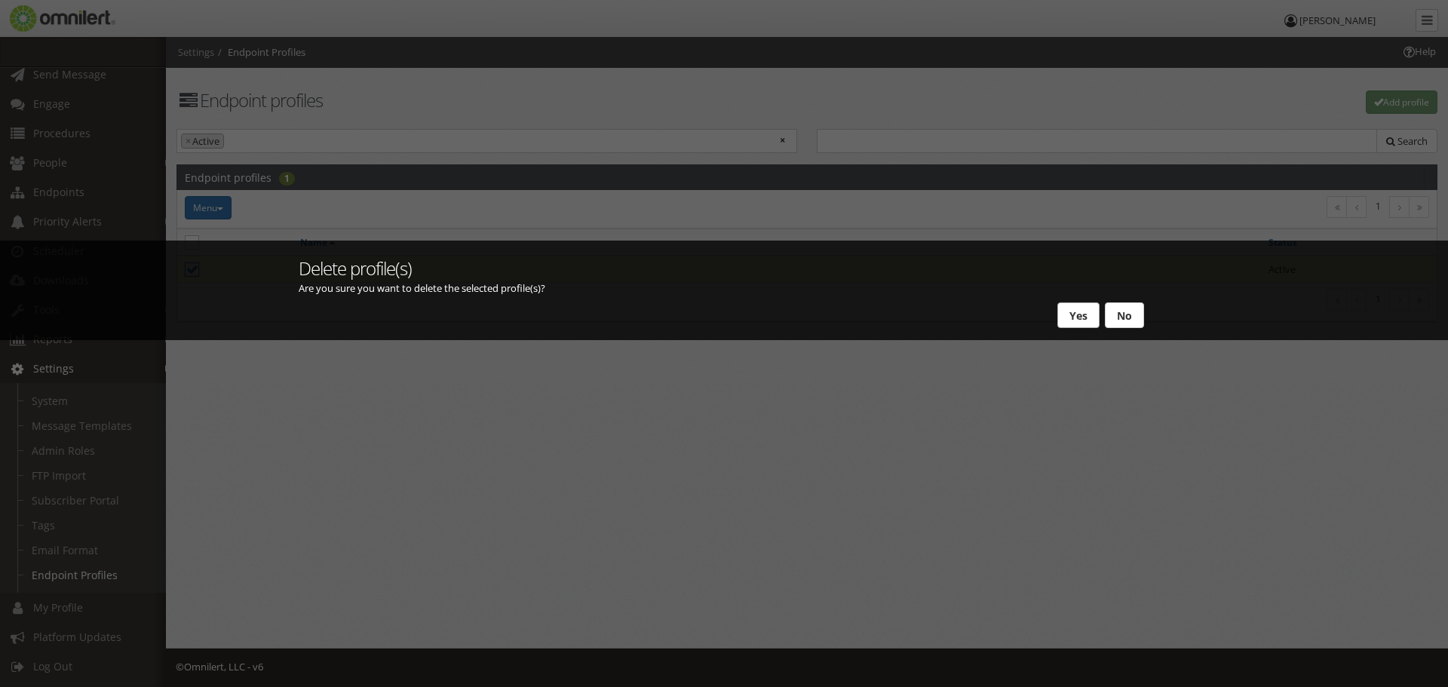
click at [1088, 313] on button "Yes" at bounding box center [1079, 315] width 42 height 26
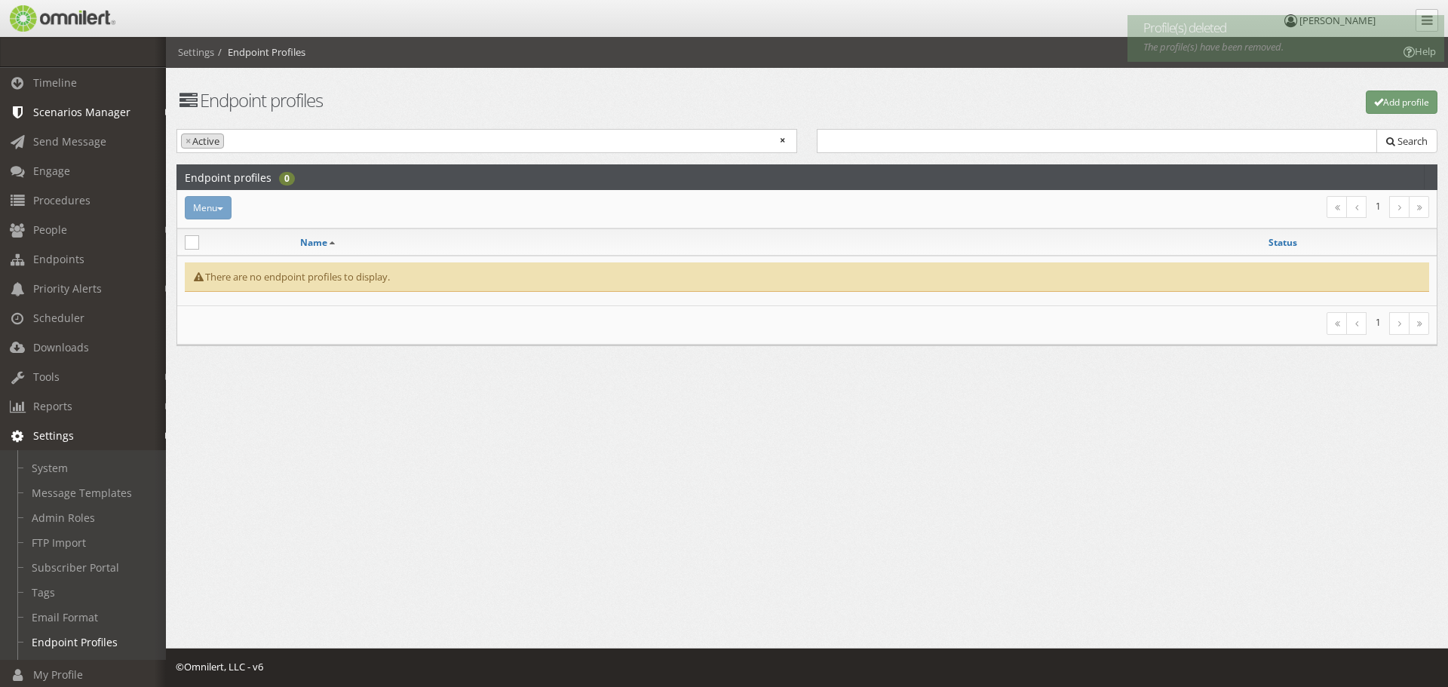
click at [80, 115] on span "Scenarios Manager" at bounding box center [81, 112] width 97 height 14
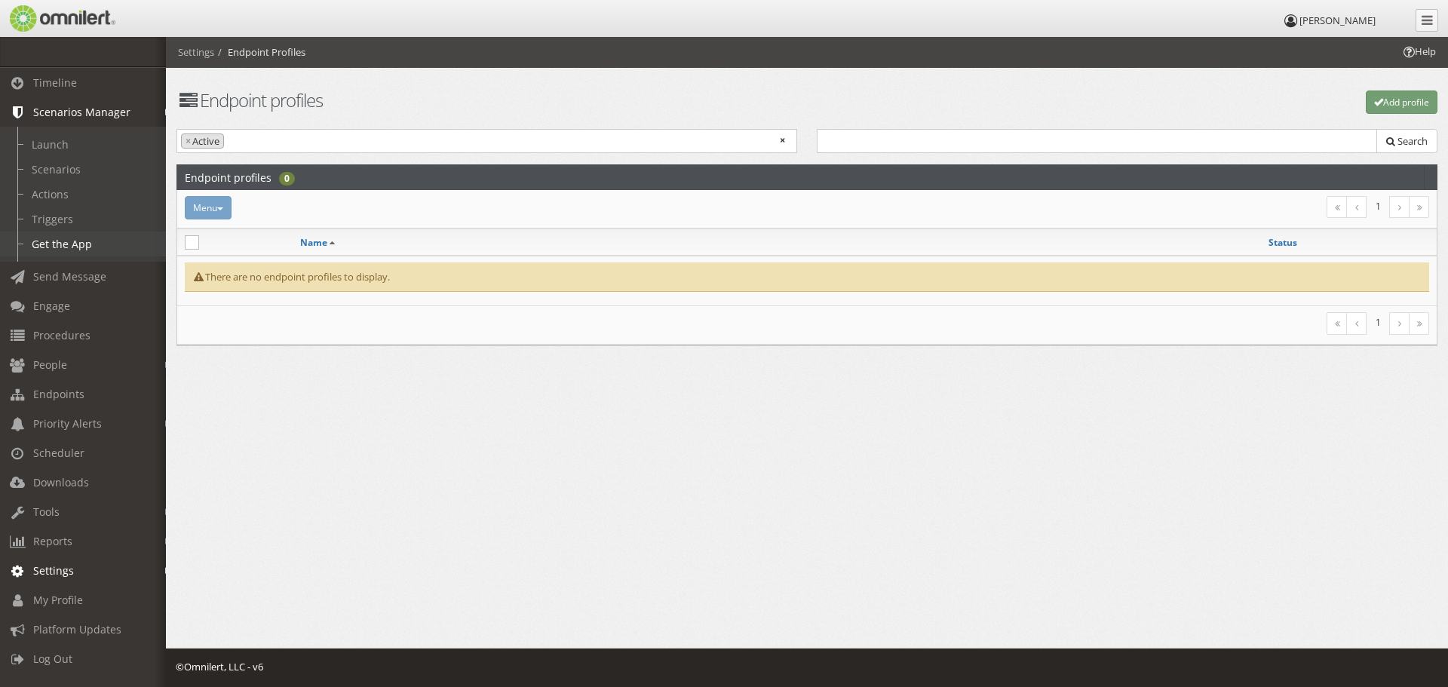
click at [74, 243] on link "Get the App" at bounding box center [90, 244] width 180 height 25
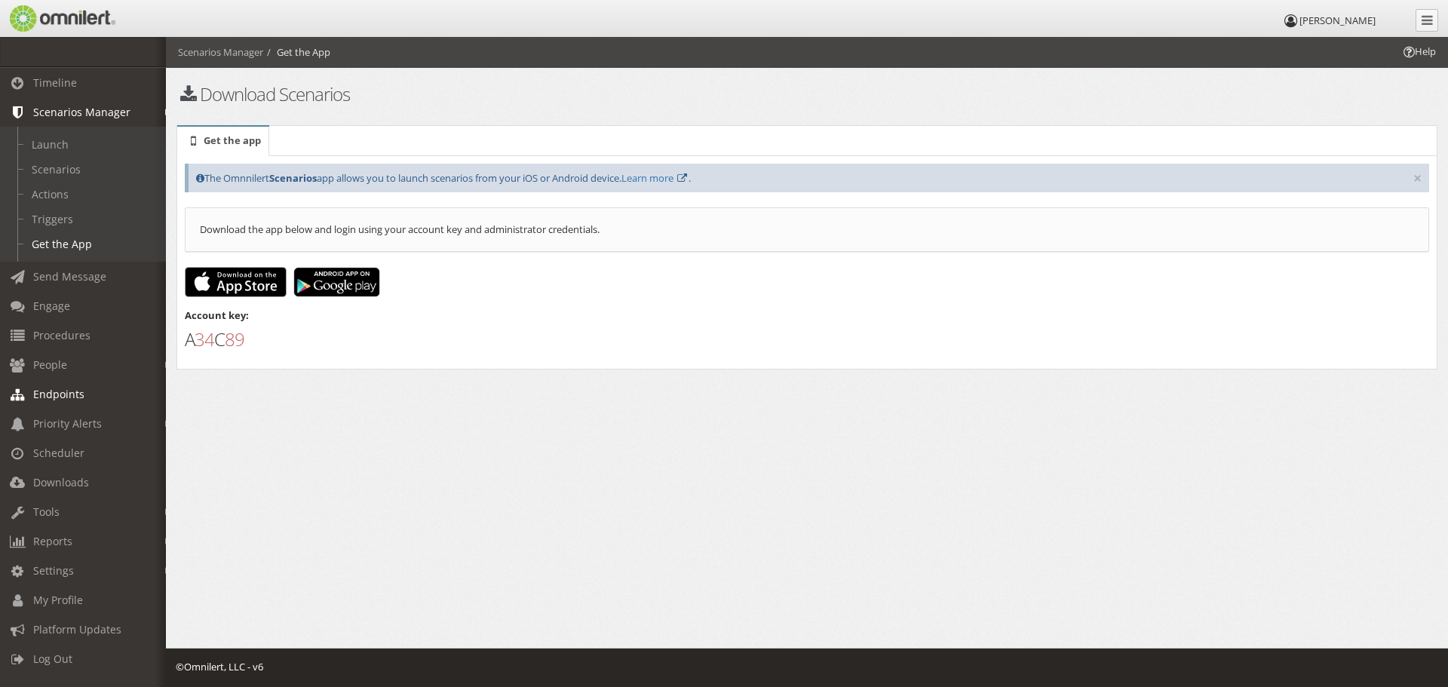
scroll to position [4, 0]
click at [73, 387] on span "Endpoints" at bounding box center [58, 394] width 51 height 14
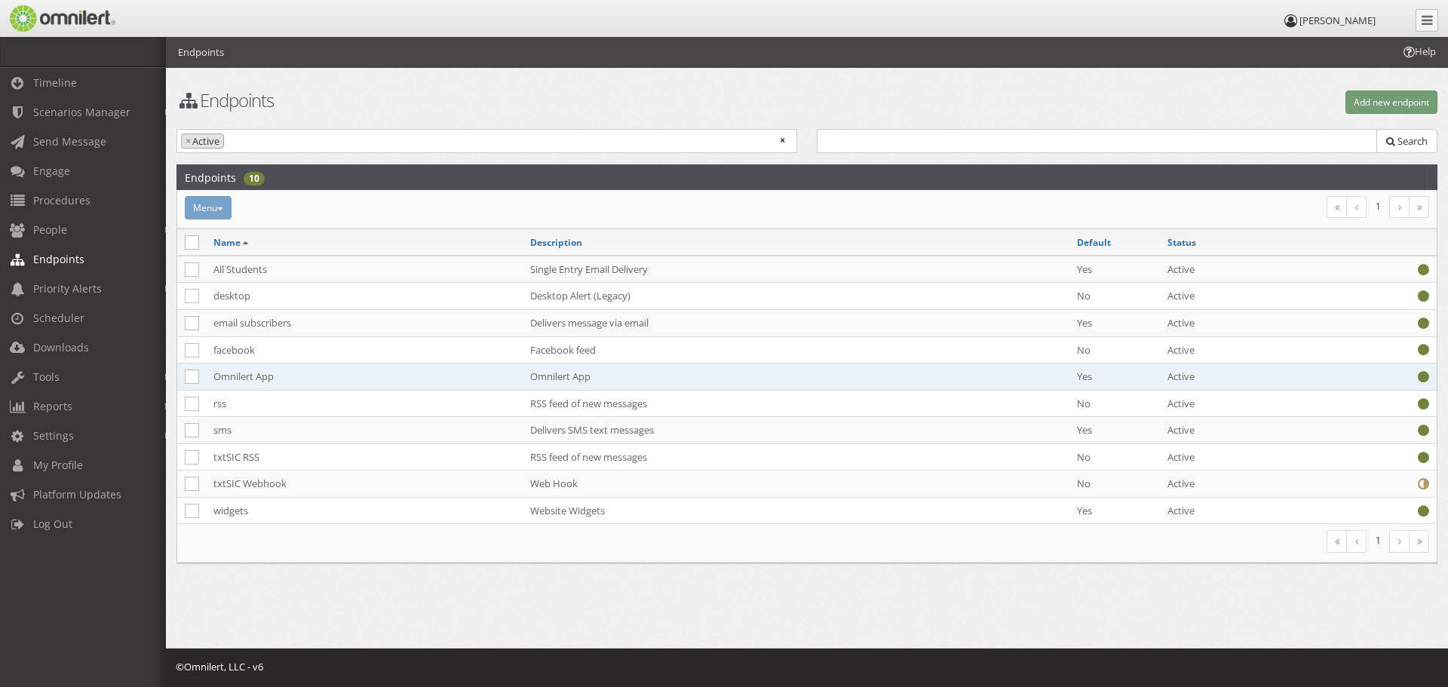
click at [244, 373] on td "Omnilert App" at bounding box center [364, 377] width 317 height 27
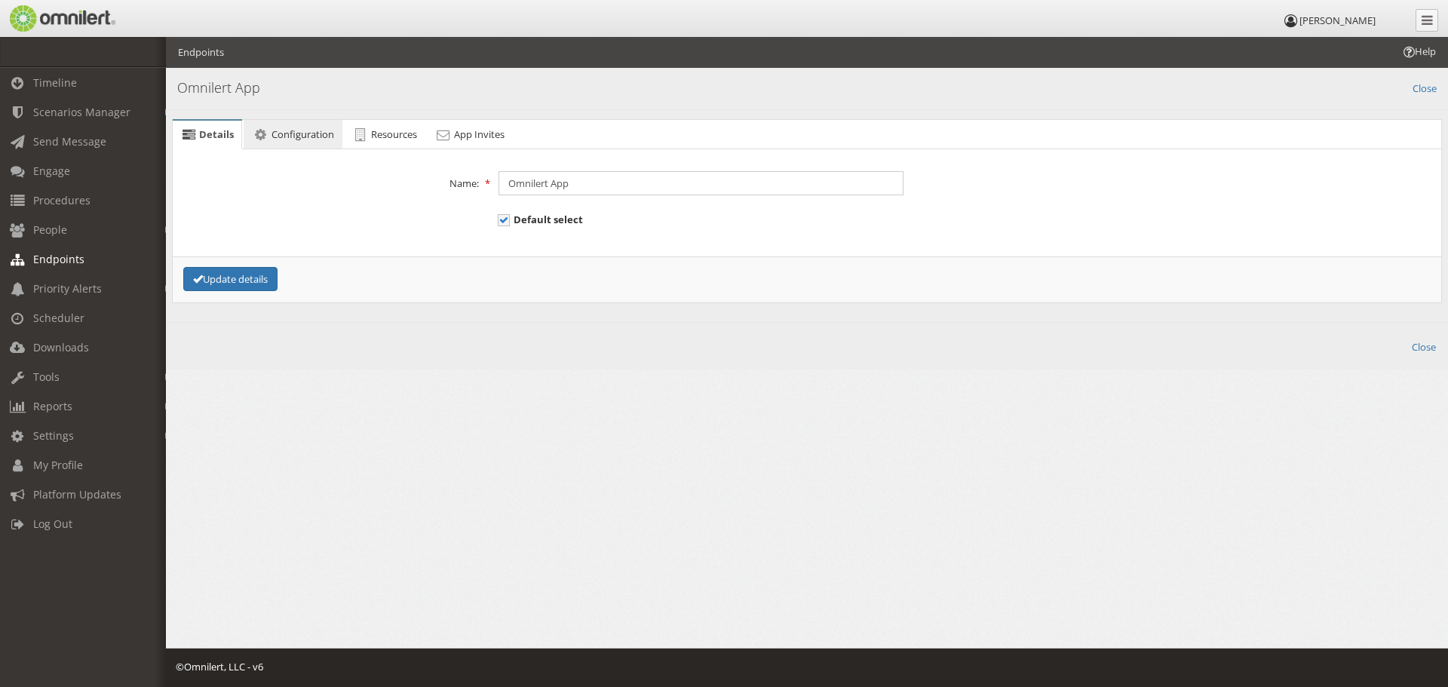
click at [295, 130] on span "Configuration" at bounding box center [303, 134] width 63 height 14
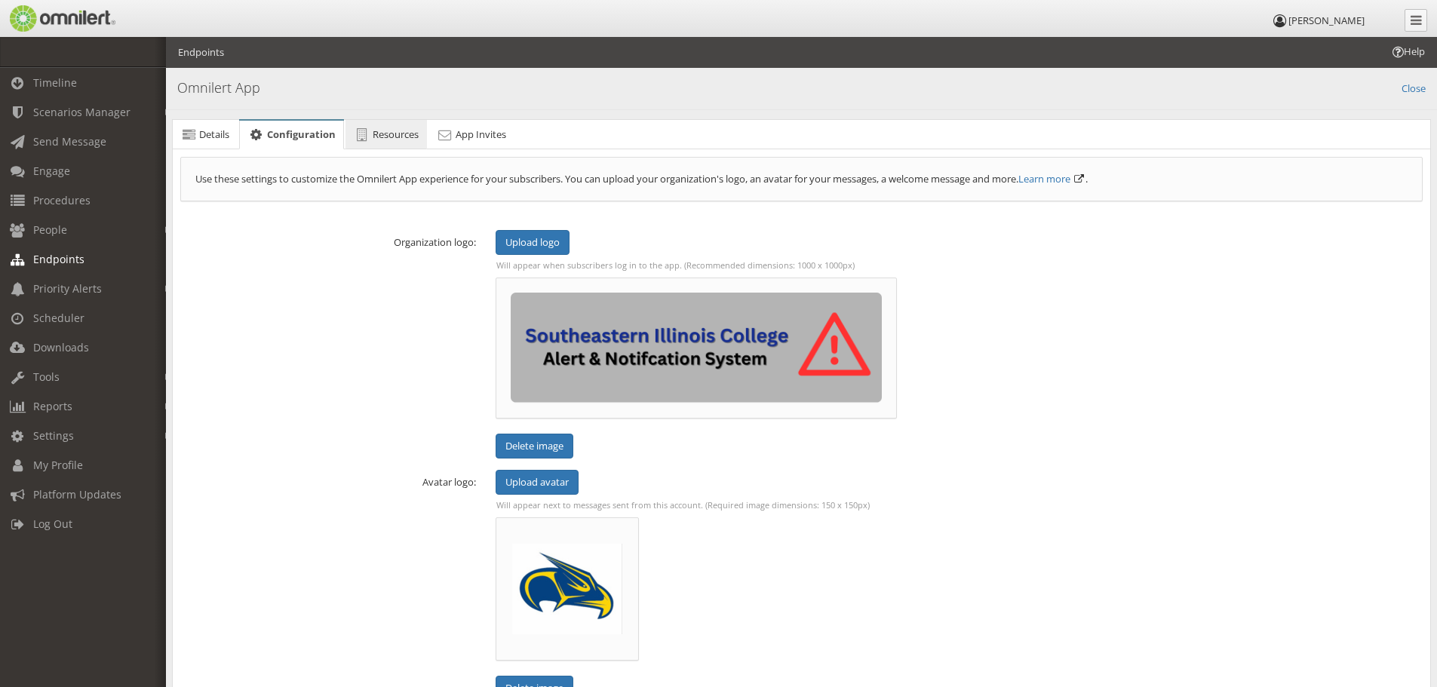
click at [400, 130] on span "Resources" at bounding box center [396, 134] width 46 height 14
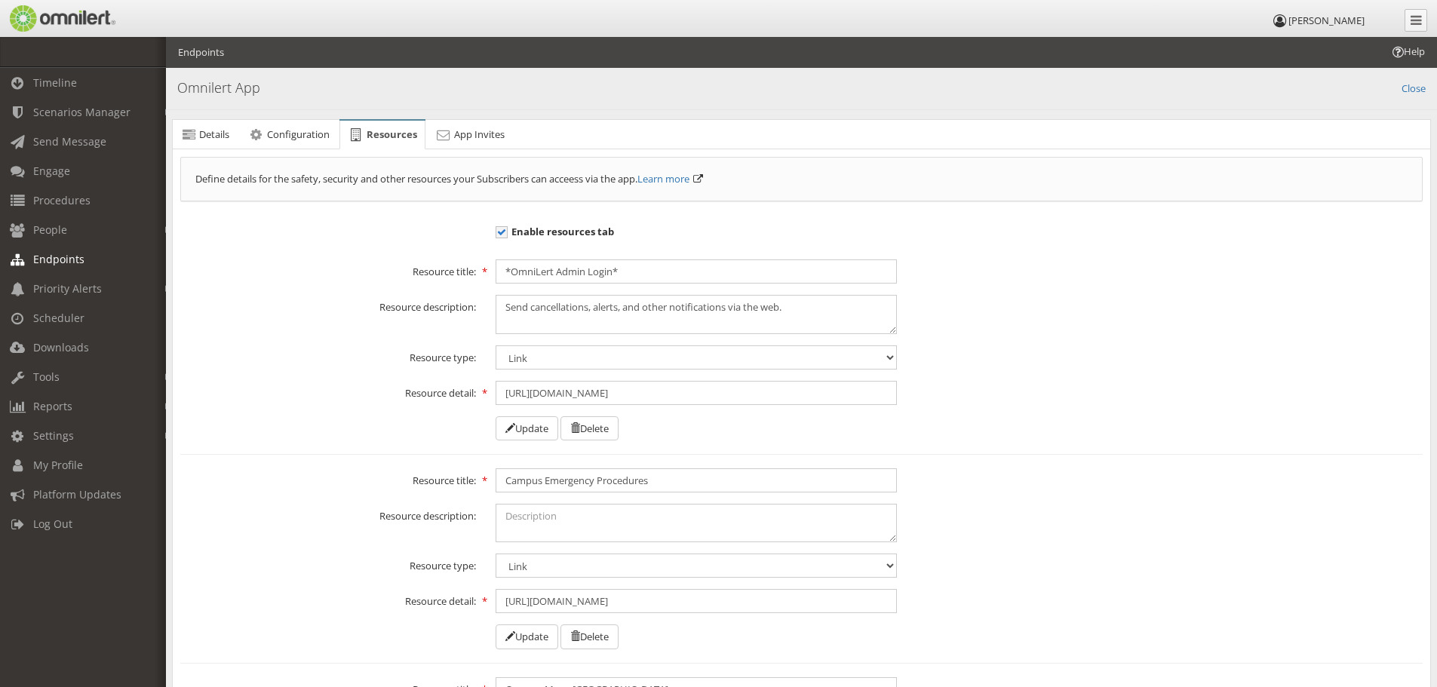
scroll to position [75, 0]
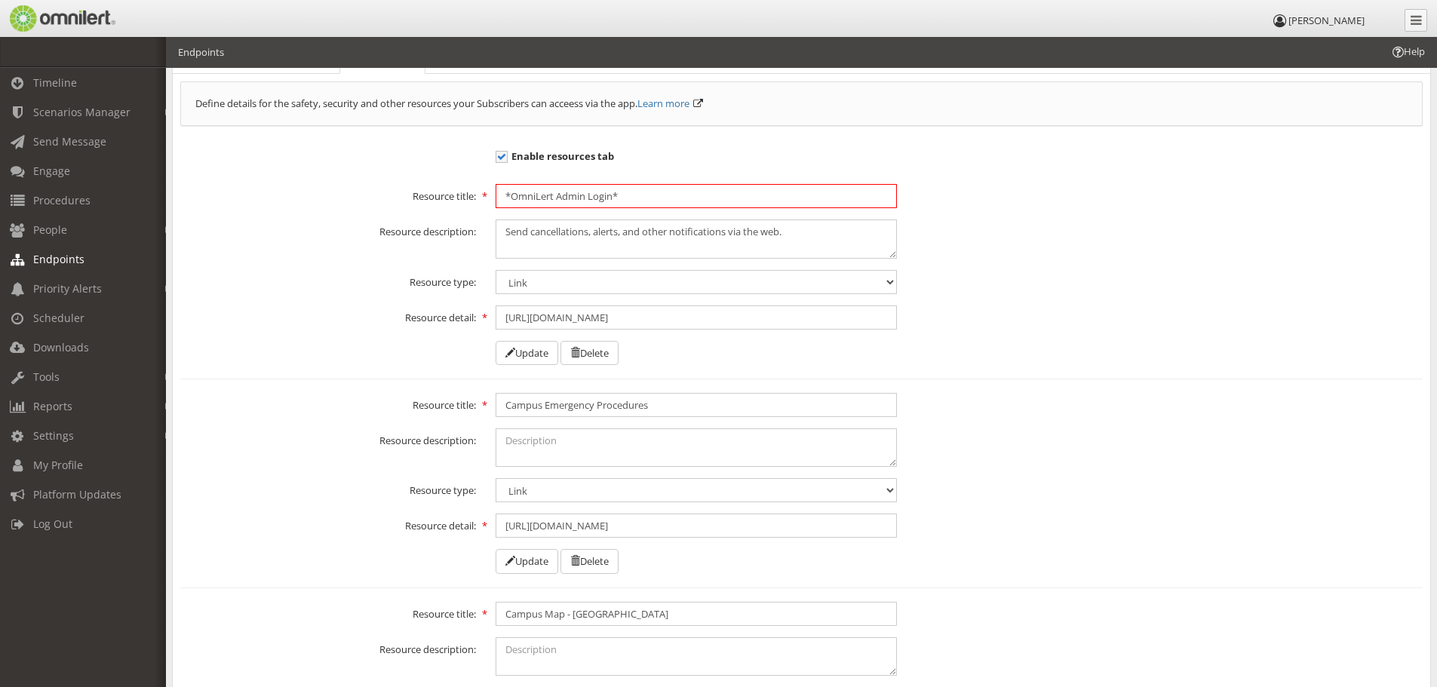
click at [589, 195] on input "*OmniLert Admin Login*" at bounding box center [696, 196] width 401 height 24
type input "*OmniLert Login*"
click at [514, 358] on button "Update" at bounding box center [527, 353] width 63 height 25
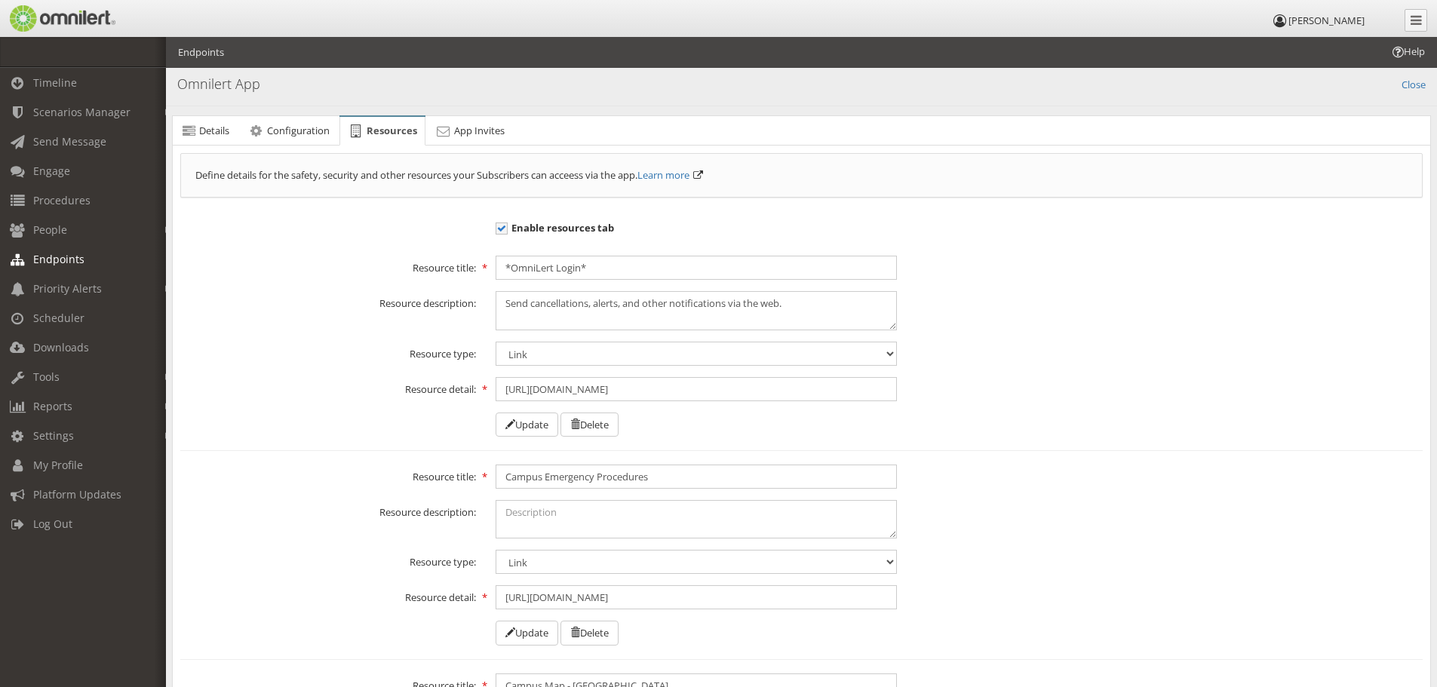
scroll to position [0, 0]
click at [824, 355] on select "Document PDF Image Video Link Phone" at bounding box center [696, 357] width 401 height 24
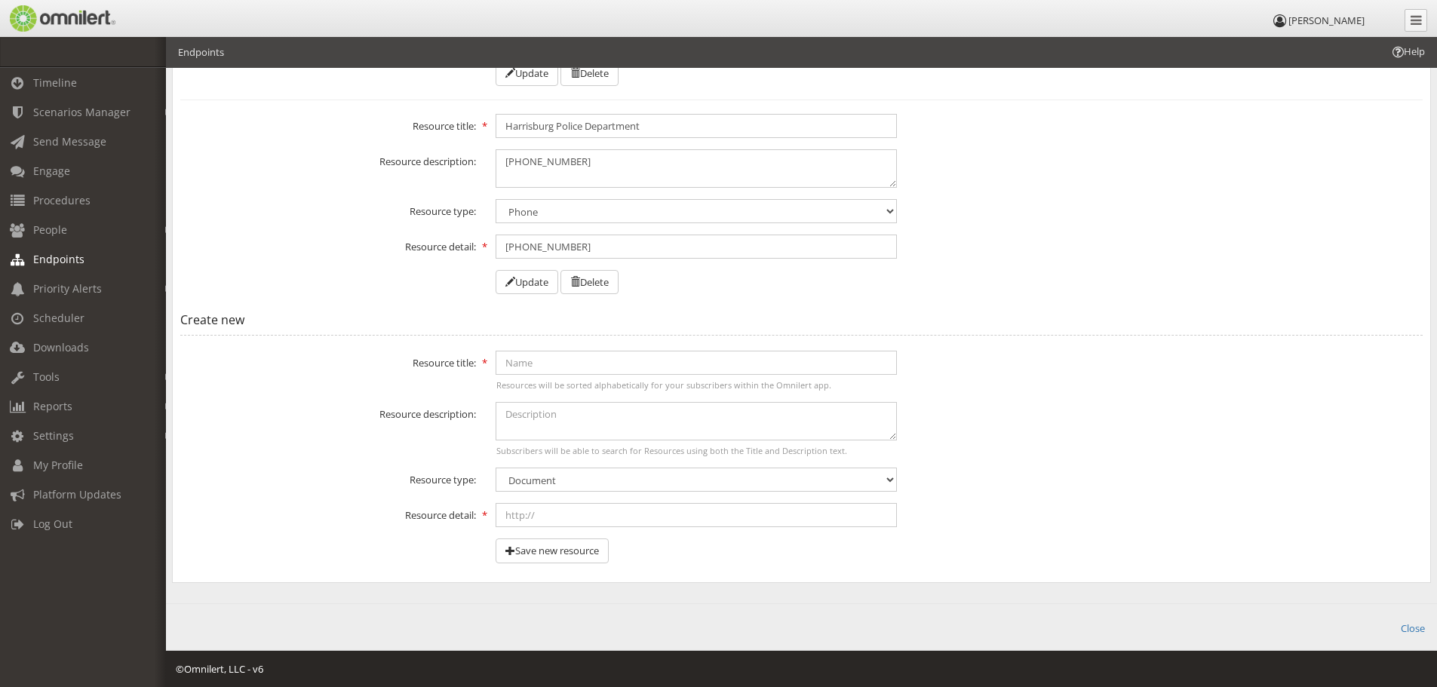
scroll to position [1401, 0]
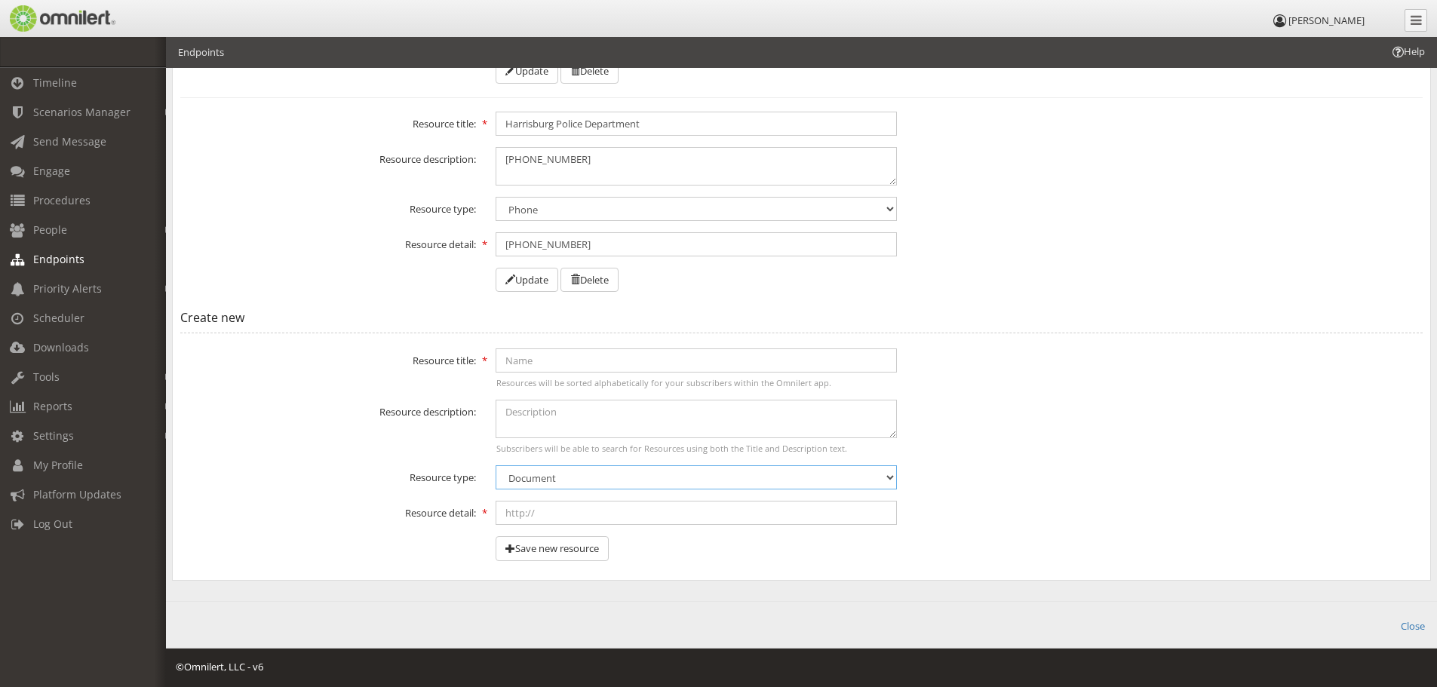
click at [569, 471] on select "Document PDF Image Video Link Phone" at bounding box center [696, 477] width 401 height 24
click at [380, 434] on div "Resource description: Subscribers will be able to search for Resources using bo…" at bounding box center [801, 427] width 1262 height 54
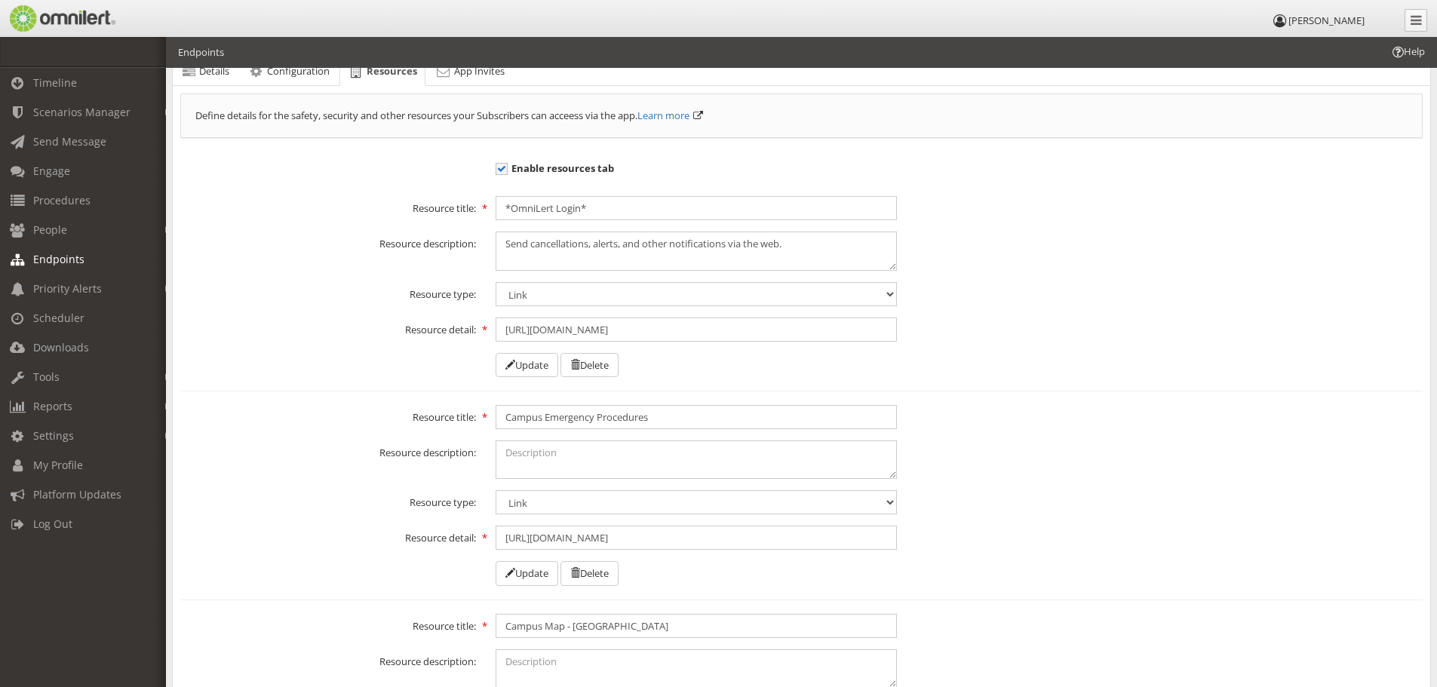
scroll to position [0, 0]
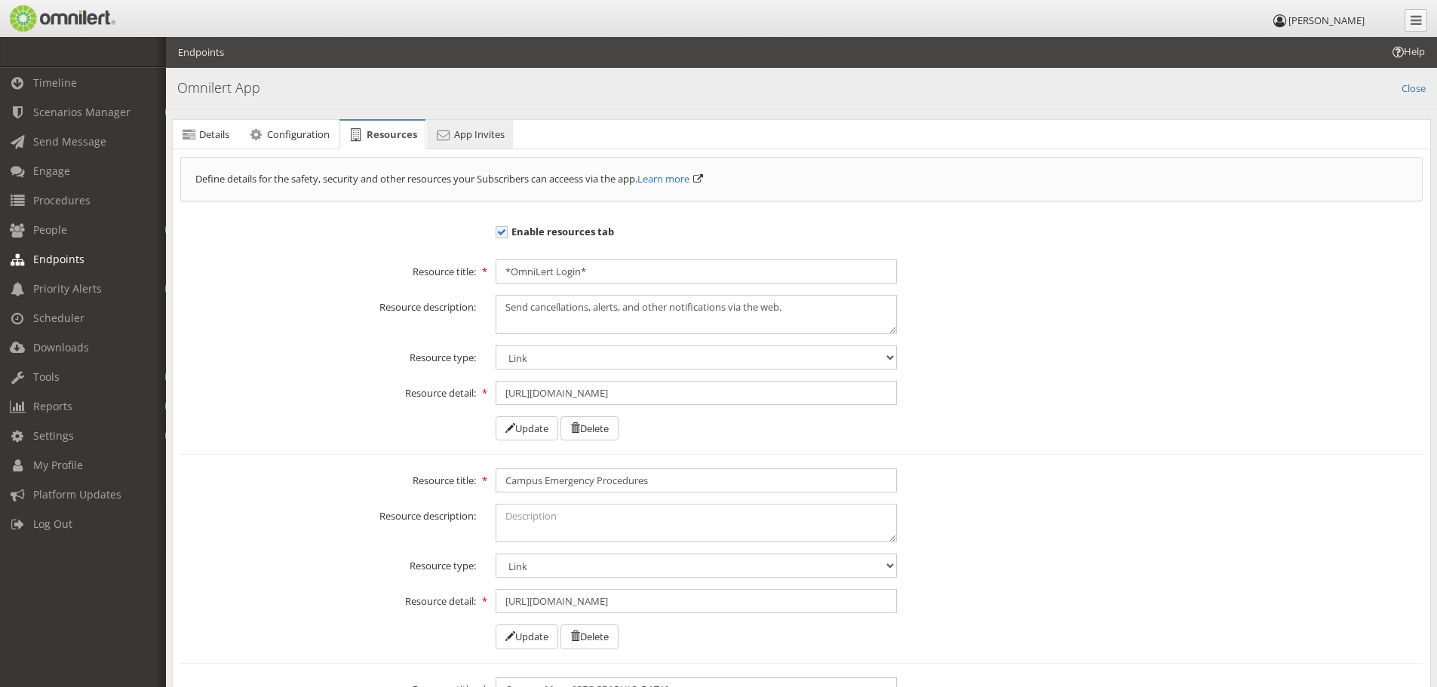
click at [468, 135] on span "App Invites" at bounding box center [479, 134] width 51 height 14
